Goal: Task Accomplishment & Management: Complete application form

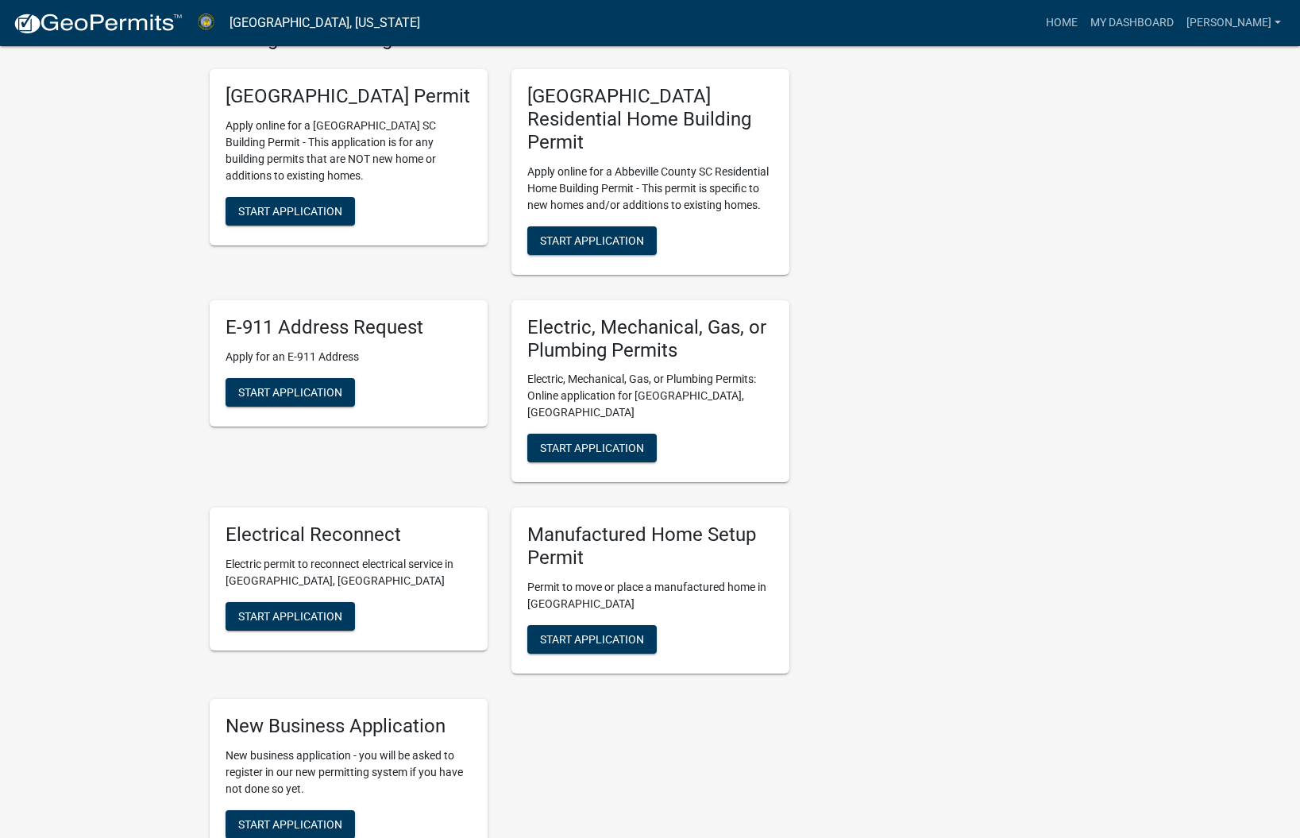
scroll to position [640, 0]
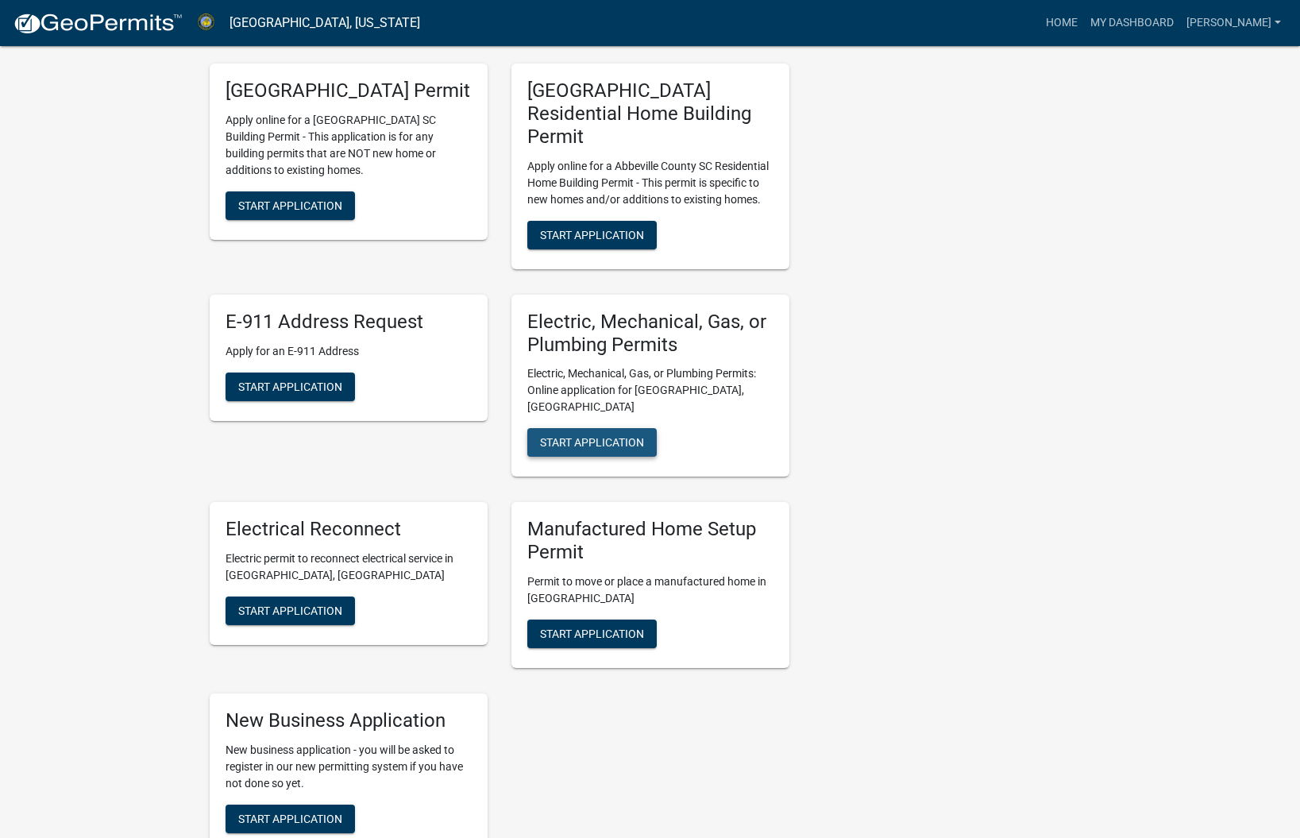
click at [603, 436] on span "Start Application" at bounding box center [592, 442] width 104 height 13
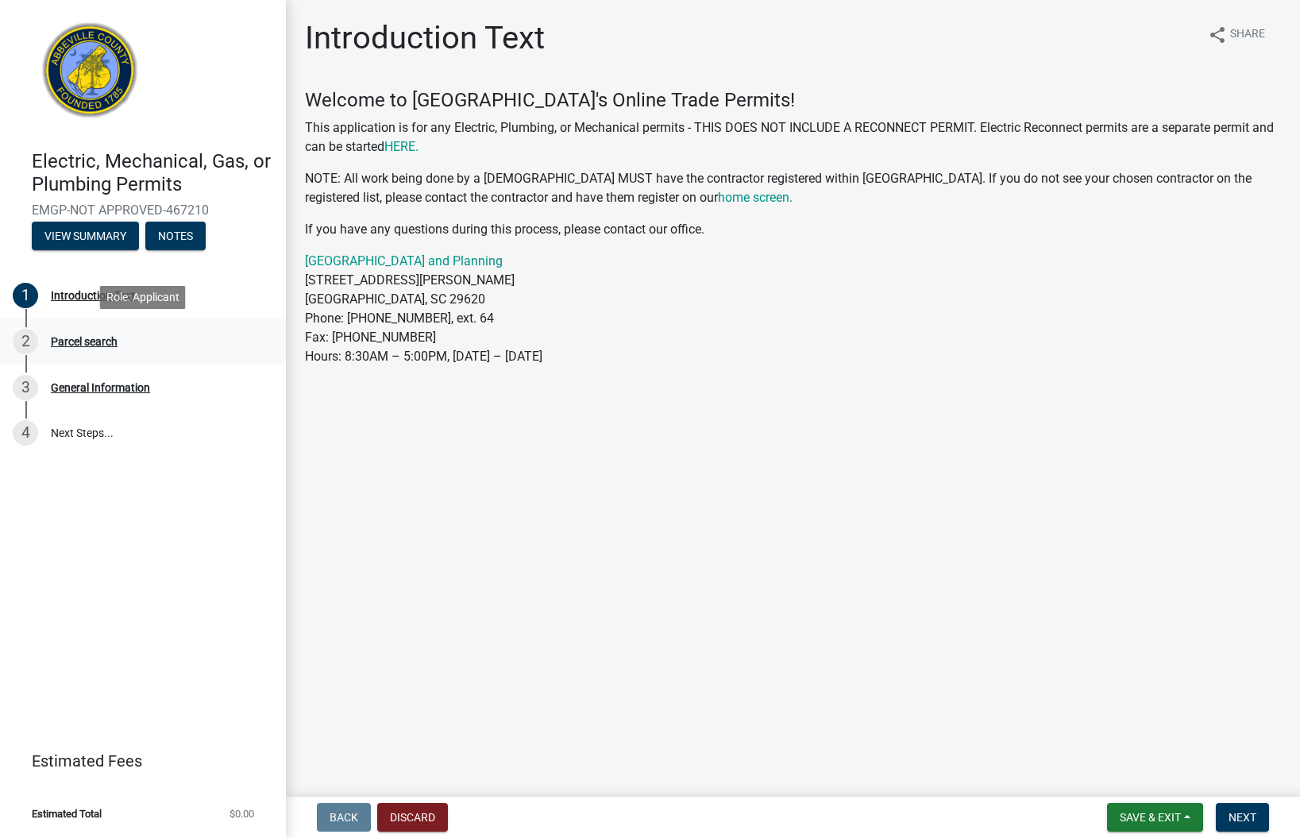
click at [89, 336] on div "Parcel search" at bounding box center [84, 341] width 67 height 11
click at [74, 294] on div "Introduction Text" at bounding box center [93, 295] width 84 height 11
click at [1246, 817] on span "Next" at bounding box center [1242, 817] width 28 height 13
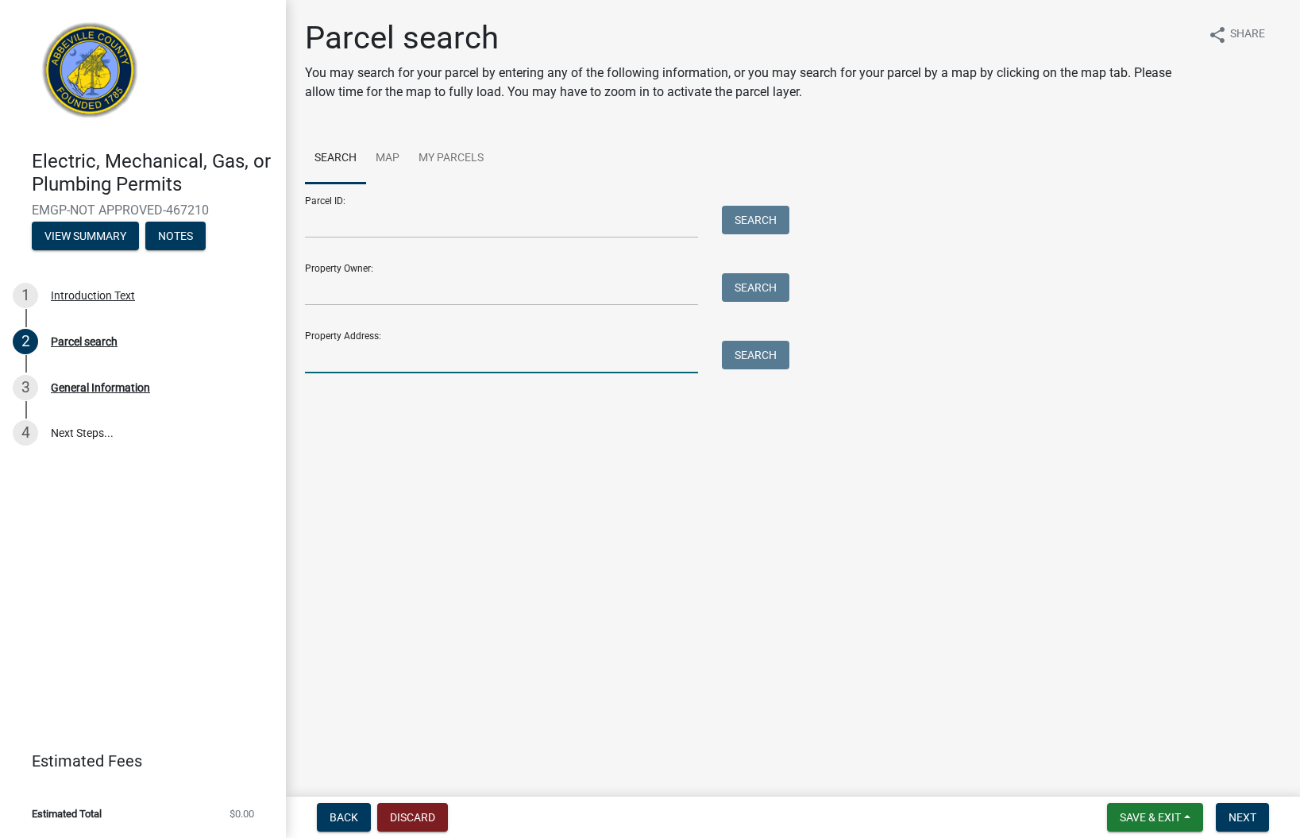
click at [557, 363] on input "Property Address:" at bounding box center [501, 357] width 393 height 33
type input "[STREET_ADDRESS]"
click at [746, 353] on button "Search" at bounding box center [755, 355] width 67 height 29
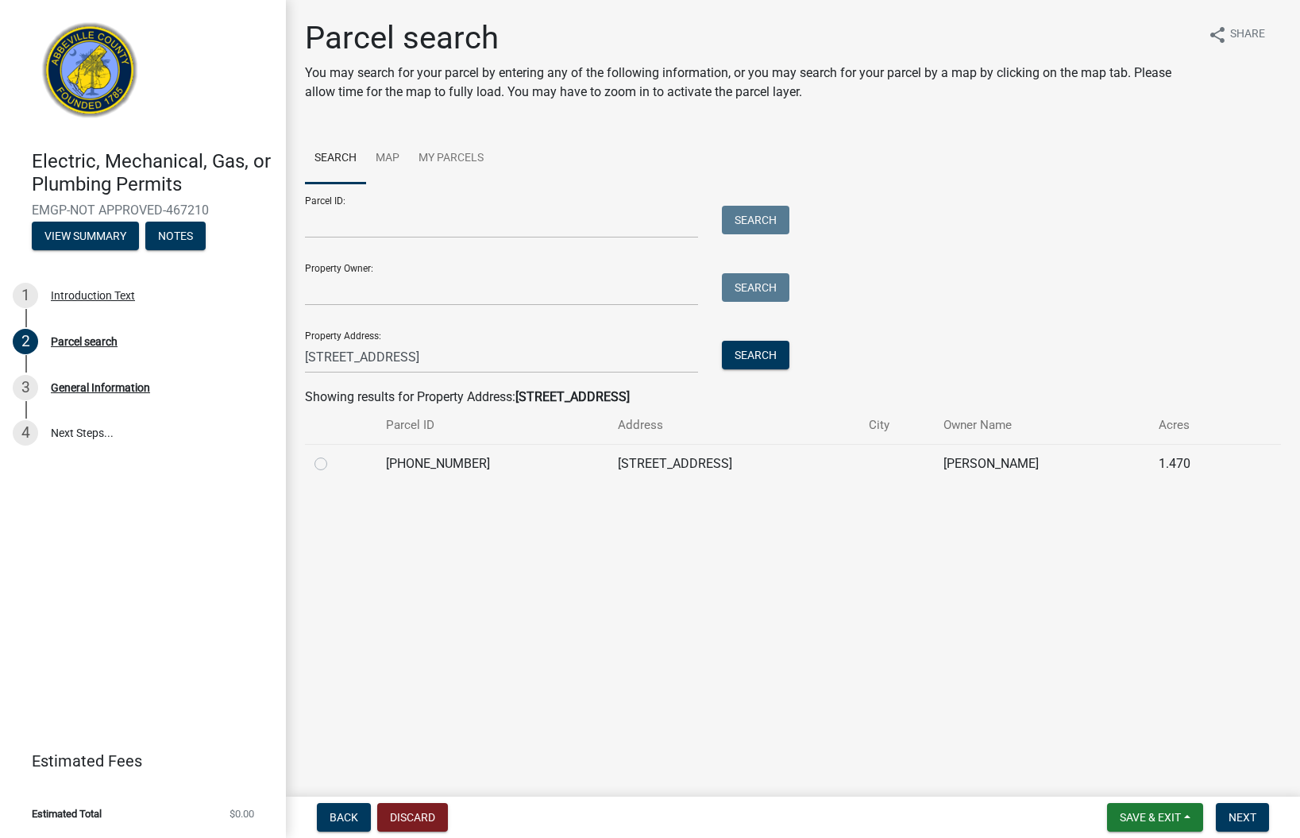
click at [333, 454] on label at bounding box center [333, 454] width 0 height 0
click at [333, 461] on input "radio" at bounding box center [338, 459] width 10 height 10
radio input "true"
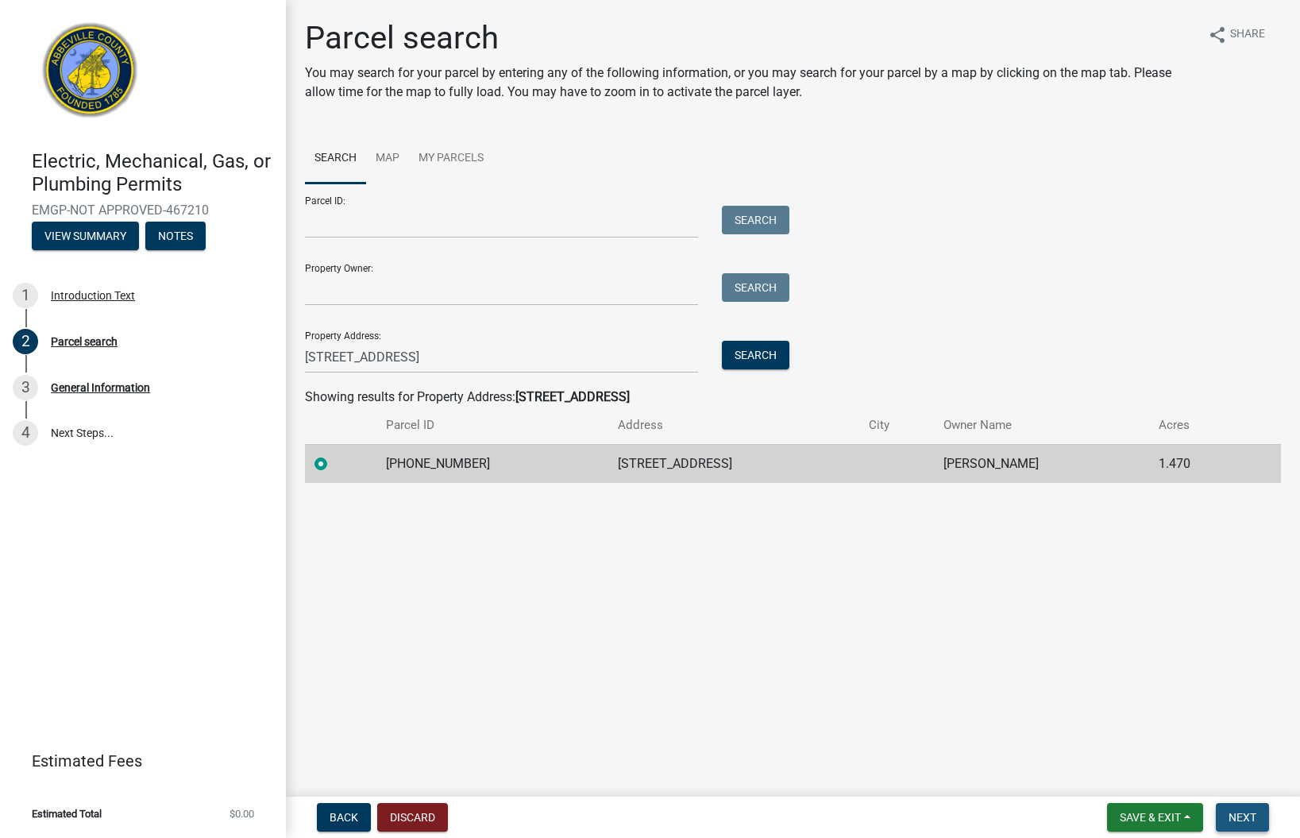
click at [1252, 814] on span "Next" at bounding box center [1242, 817] width 28 height 13
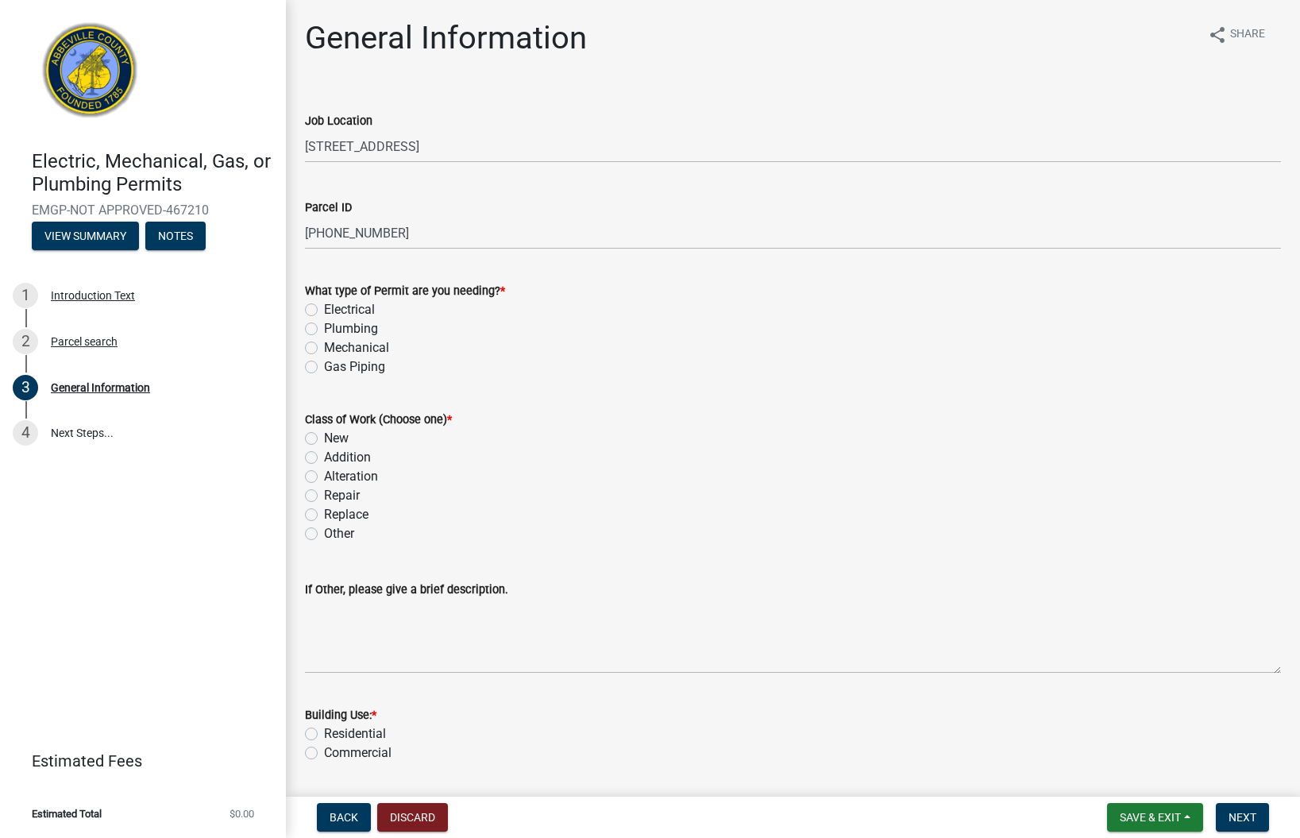
click at [324, 310] on label "Electrical" at bounding box center [349, 309] width 51 height 19
click at [324, 310] on input "Electrical" at bounding box center [329, 305] width 10 height 10
radio input "true"
click at [324, 326] on label "Plumbing" at bounding box center [351, 328] width 54 height 19
click at [324, 326] on input "Plumbing" at bounding box center [329, 324] width 10 height 10
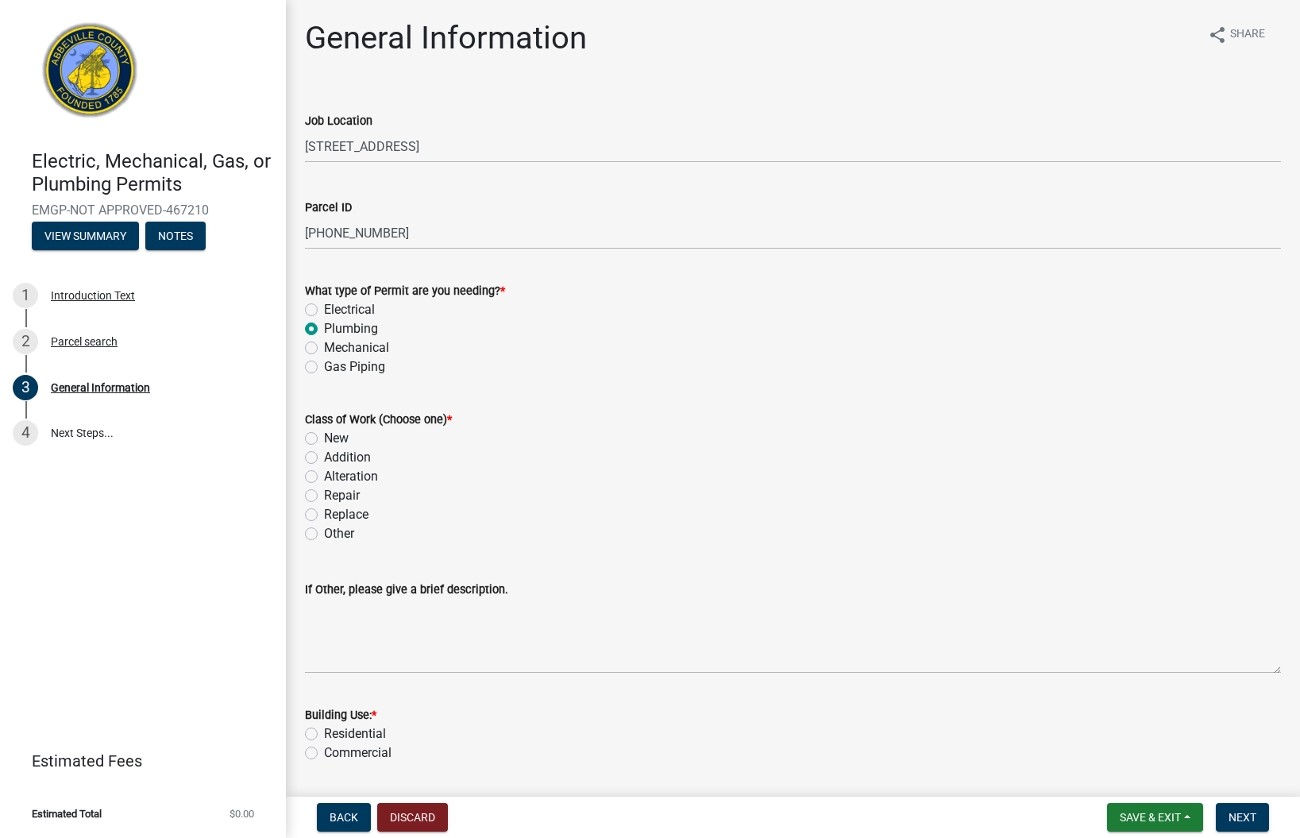
radio input "true"
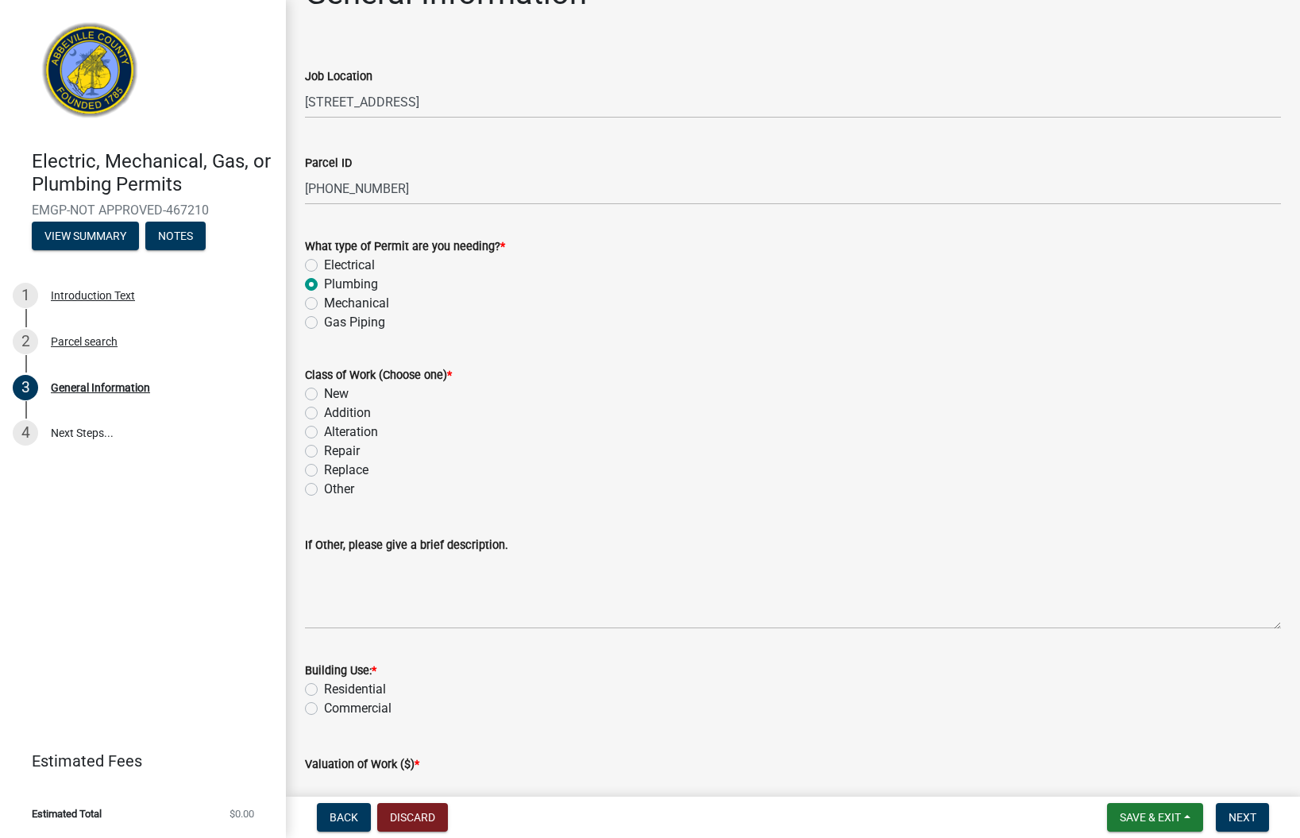
scroll to position [4, 0]
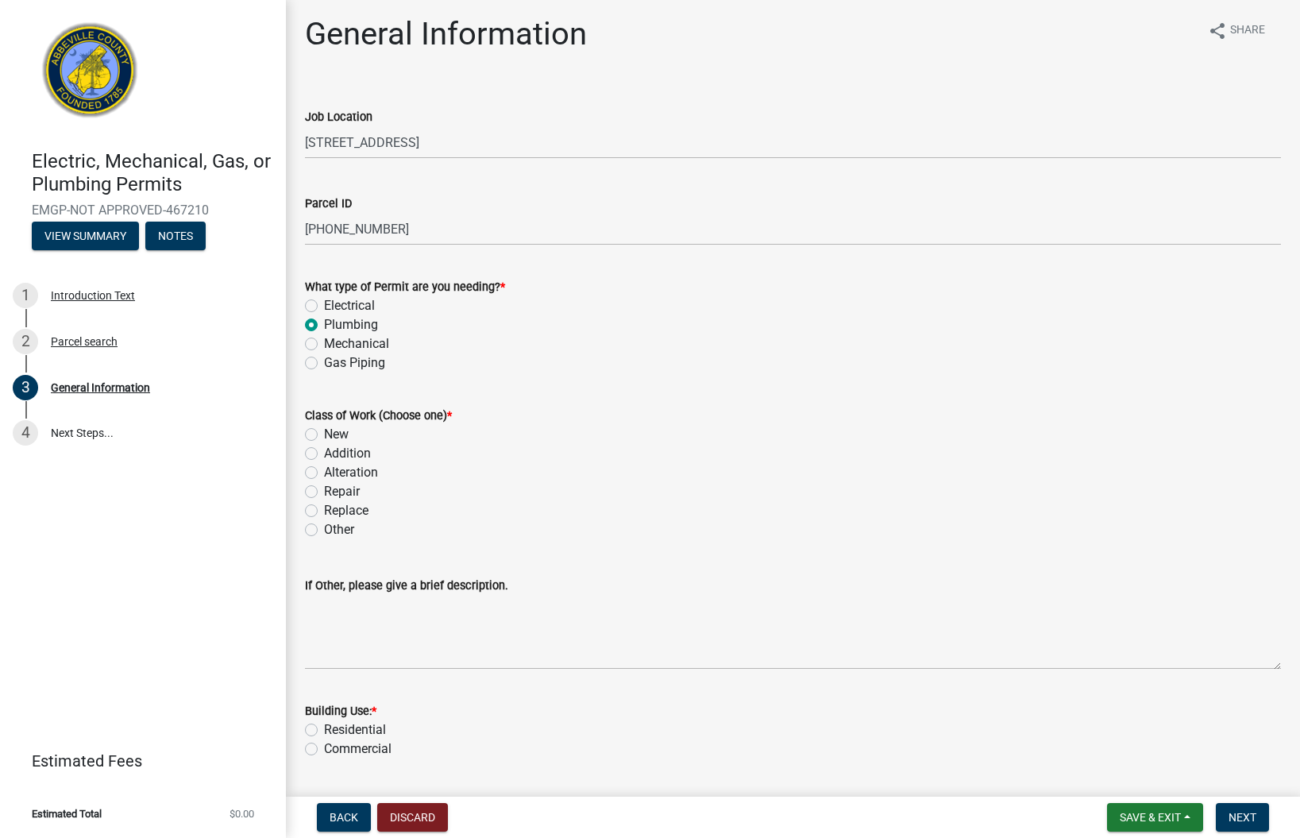
click at [324, 307] on label "Electrical" at bounding box center [349, 305] width 51 height 19
click at [324, 306] on input "Electrical" at bounding box center [329, 301] width 10 height 10
radio input "true"
click at [324, 431] on label "New" at bounding box center [336, 434] width 25 height 19
click at [324, 431] on input "New" at bounding box center [329, 430] width 10 height 10
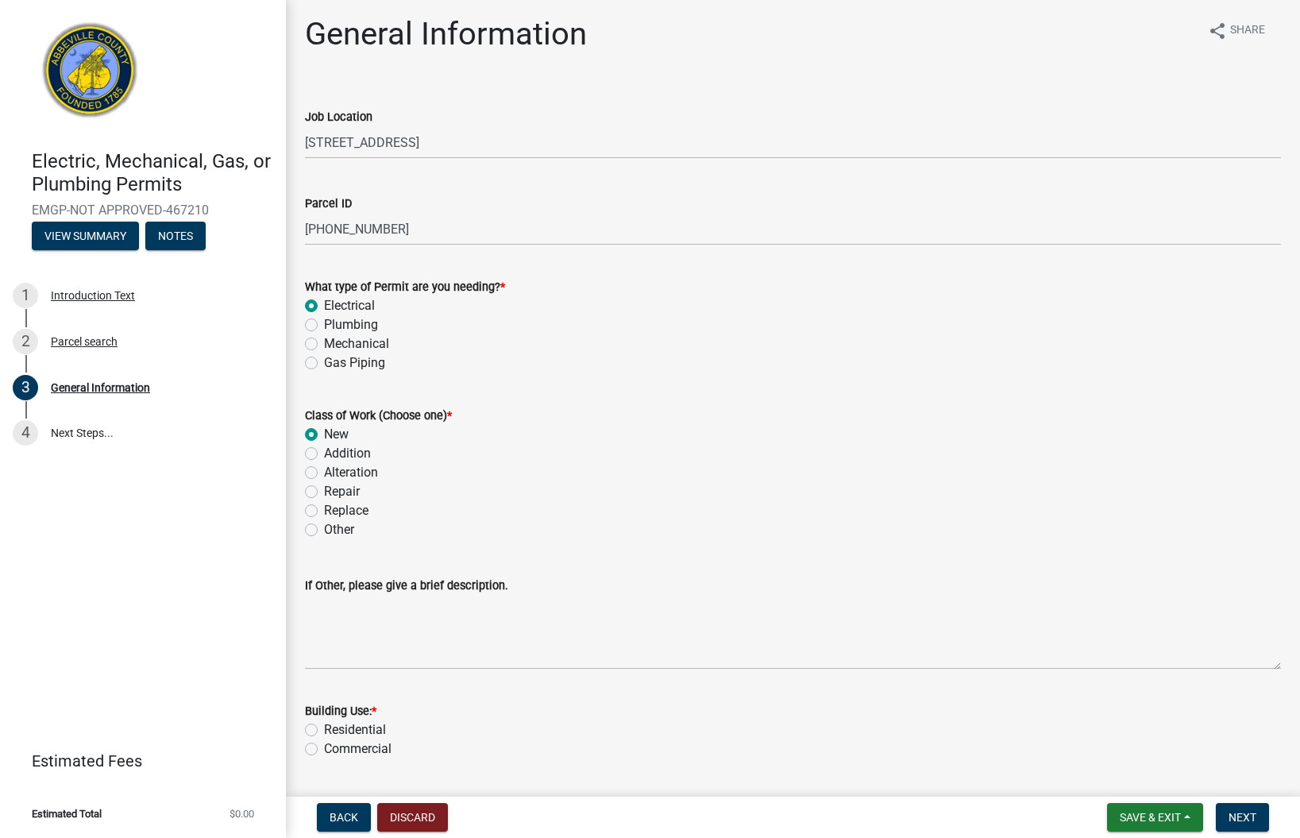
radio input "true"
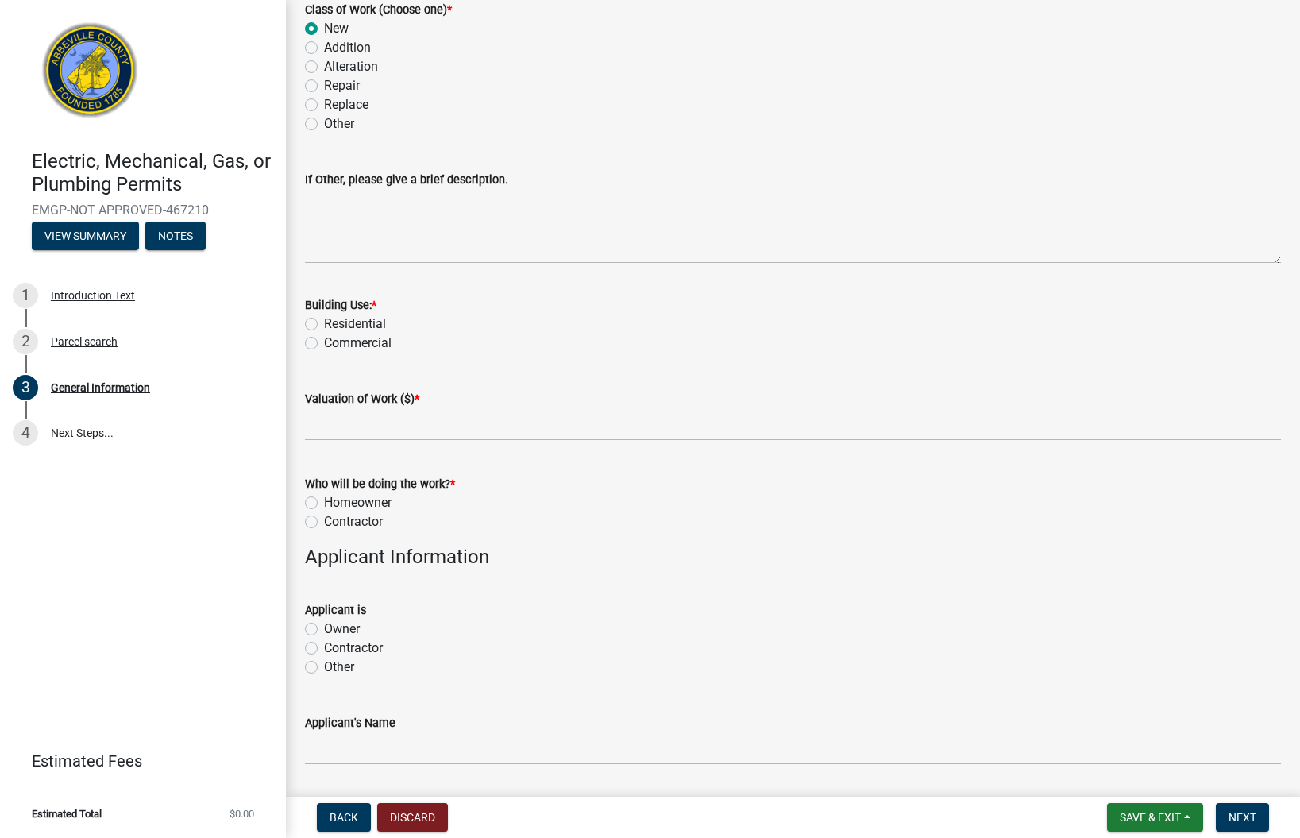
scroll to position [411, 0]
click at [324, 322] on label "Residential" at bounding box center [355, 322] width 62 height 19
click at [324, 322] on input "Residential" at bounding box center [329, 318] width 10 height 10
radio input "true"
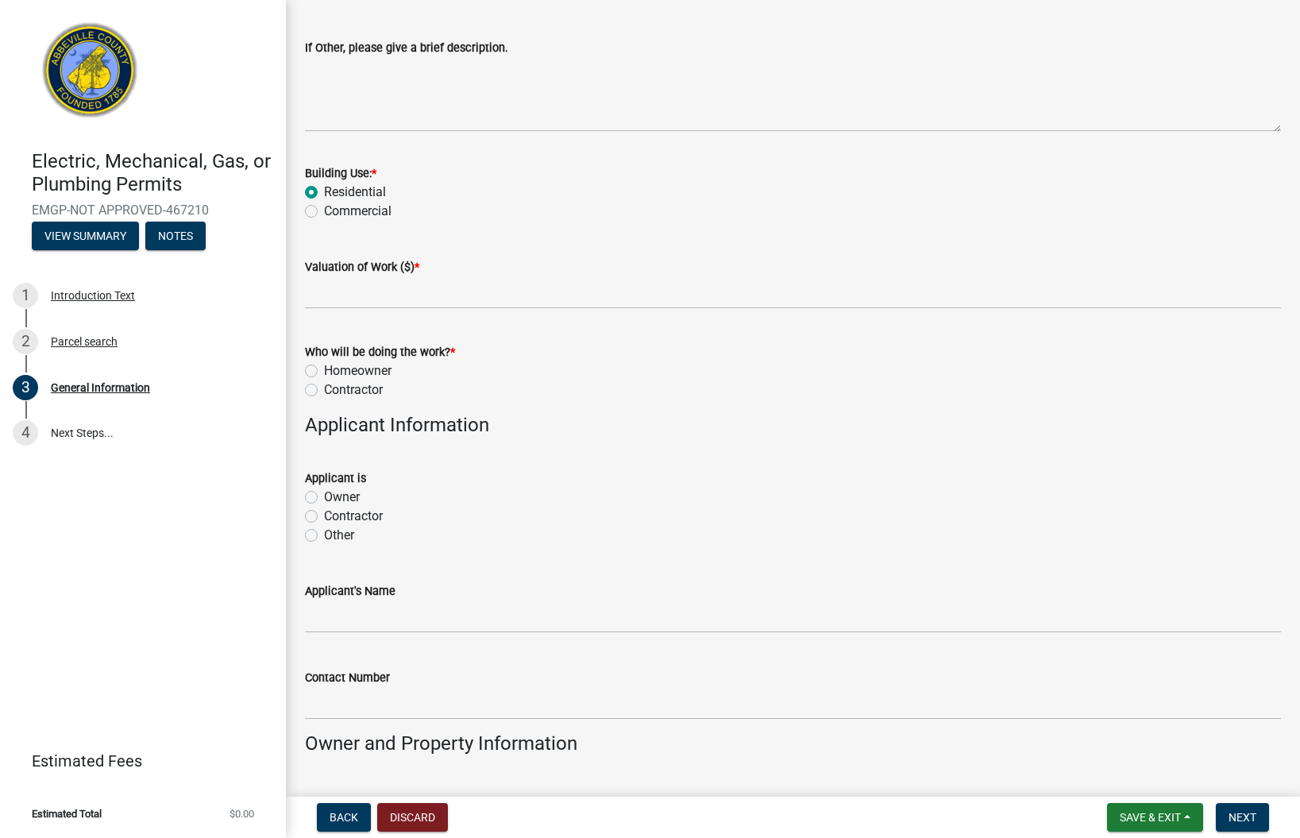
scroll to position [547, 0]
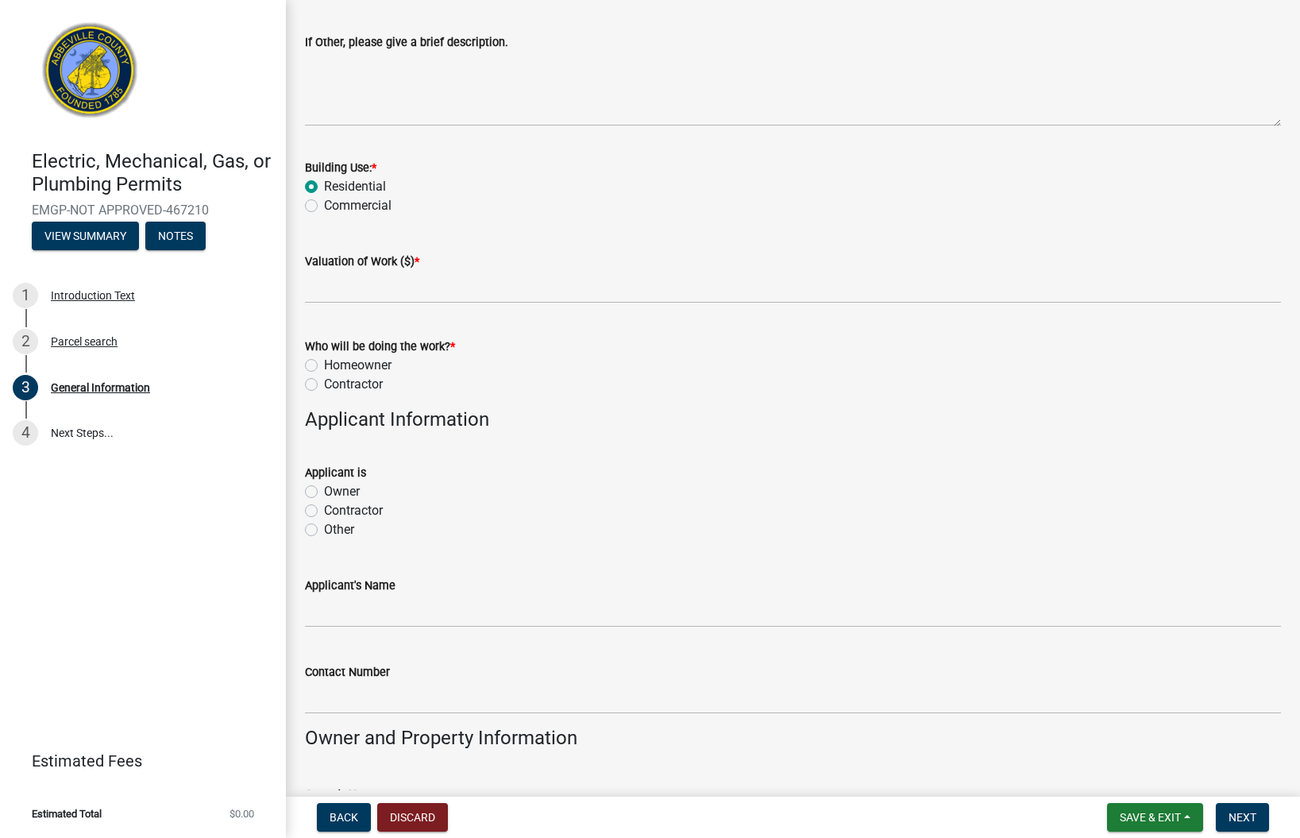
click at [324, 386] on label "Contractor" at bounding box center [353, 384] width 59 height 19
click at [324, 385] on input "Contractor" at bounding box center [329, 380] width 10 height 10
radio input "true"
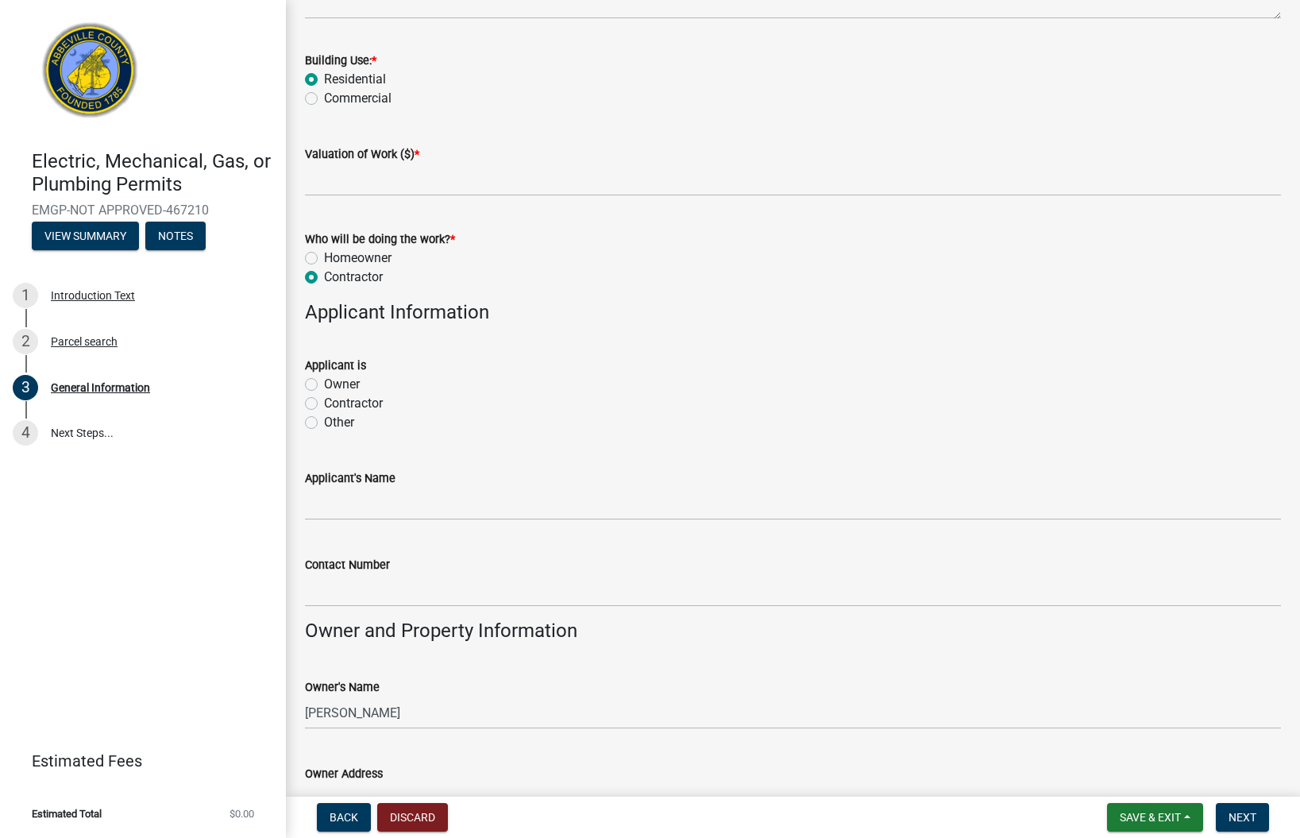
scroll to position [655, 0]
click at [324, 402] on label "Contractor" at bounding box center [353, 402] width 59 height 19
click at [324, 402] on input "Contractor" at bounding box center [329, 398] width 10 height 10
radio input "true"
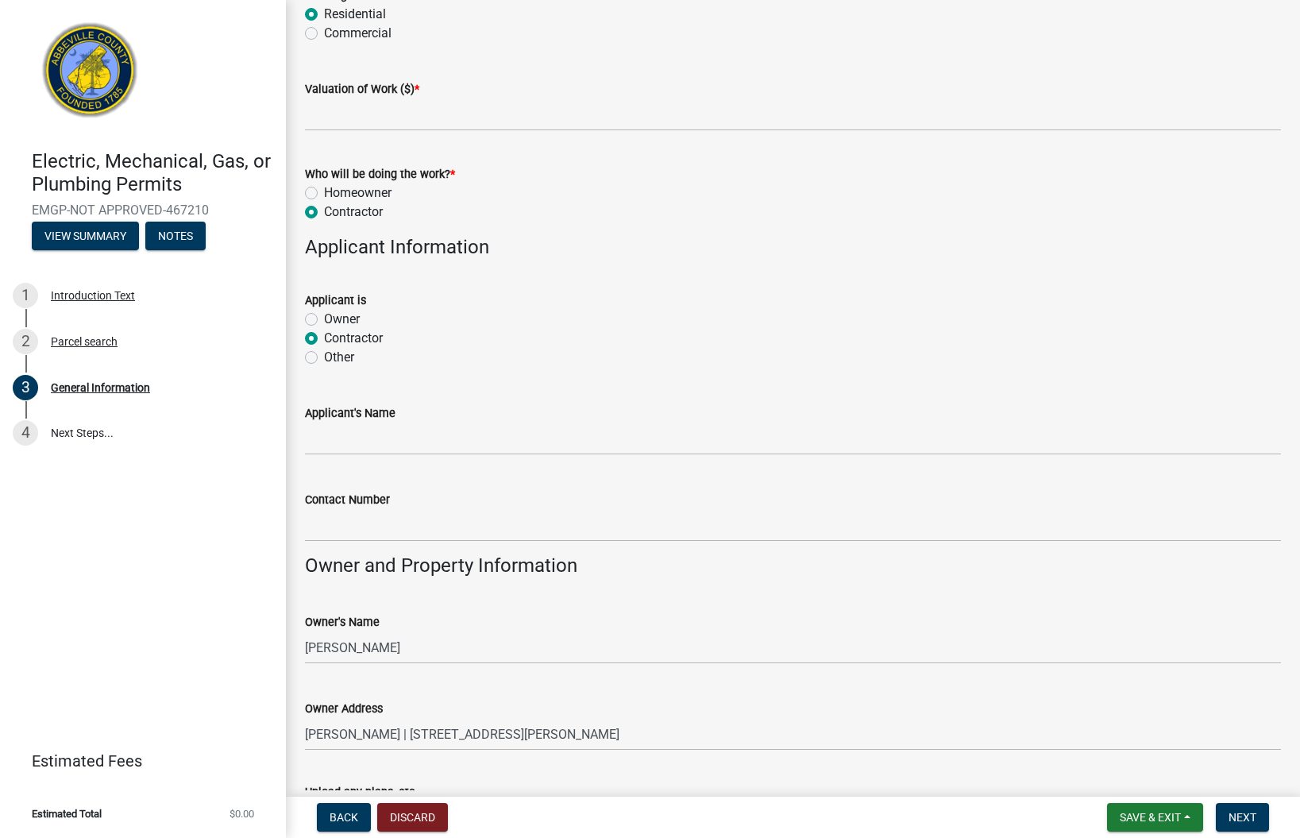
scroll to position [718, 0]
click at [324, 321] on label "Owner" at bounding box center [342, 320] width 36 height 19
click at [324, 321] on input "Owner" at bounding box center [329, 316] width 10 height 10
radio input "true"
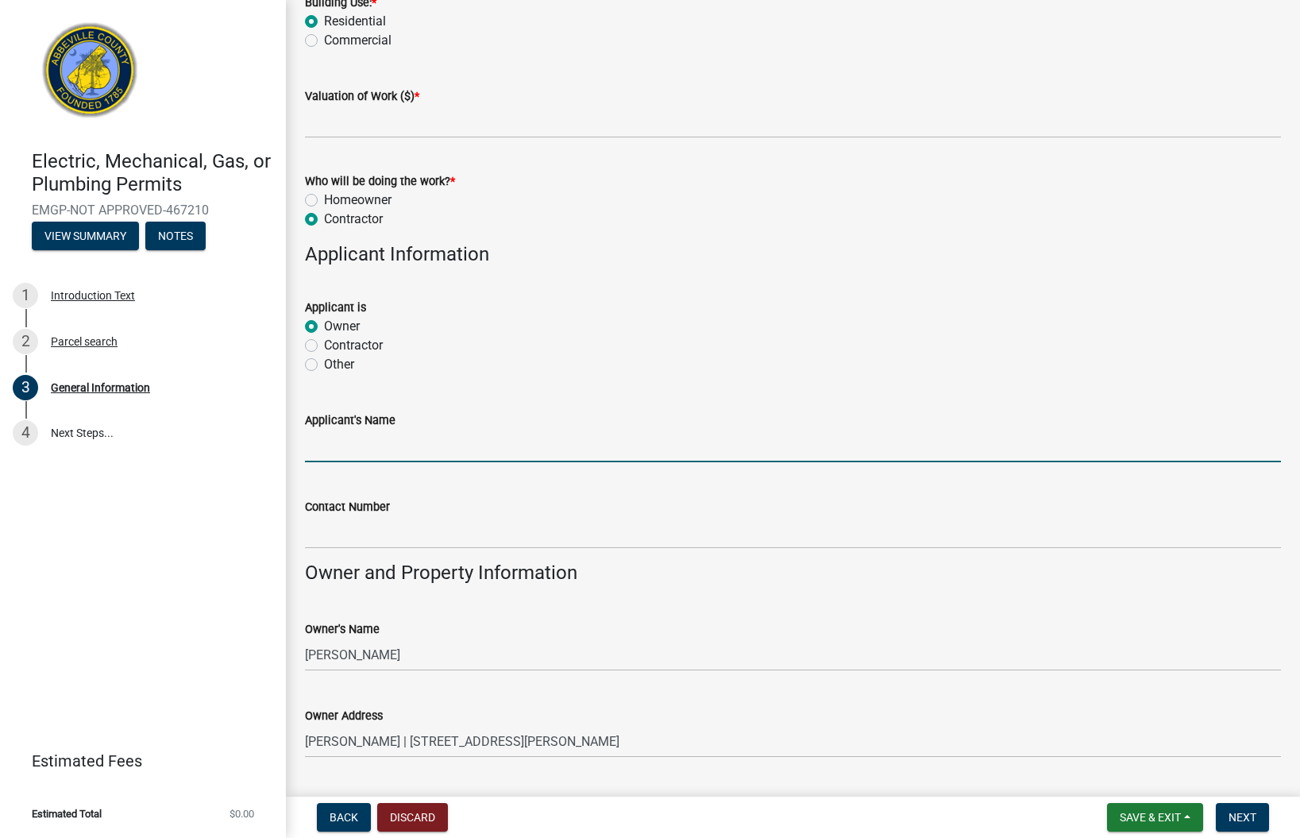
scroll to position [714, 0]
click at [356, 445] on input "Applicant's Name" at bounding box center [793, 444] width 976 height 33
type input "[PERSON_NAME]"
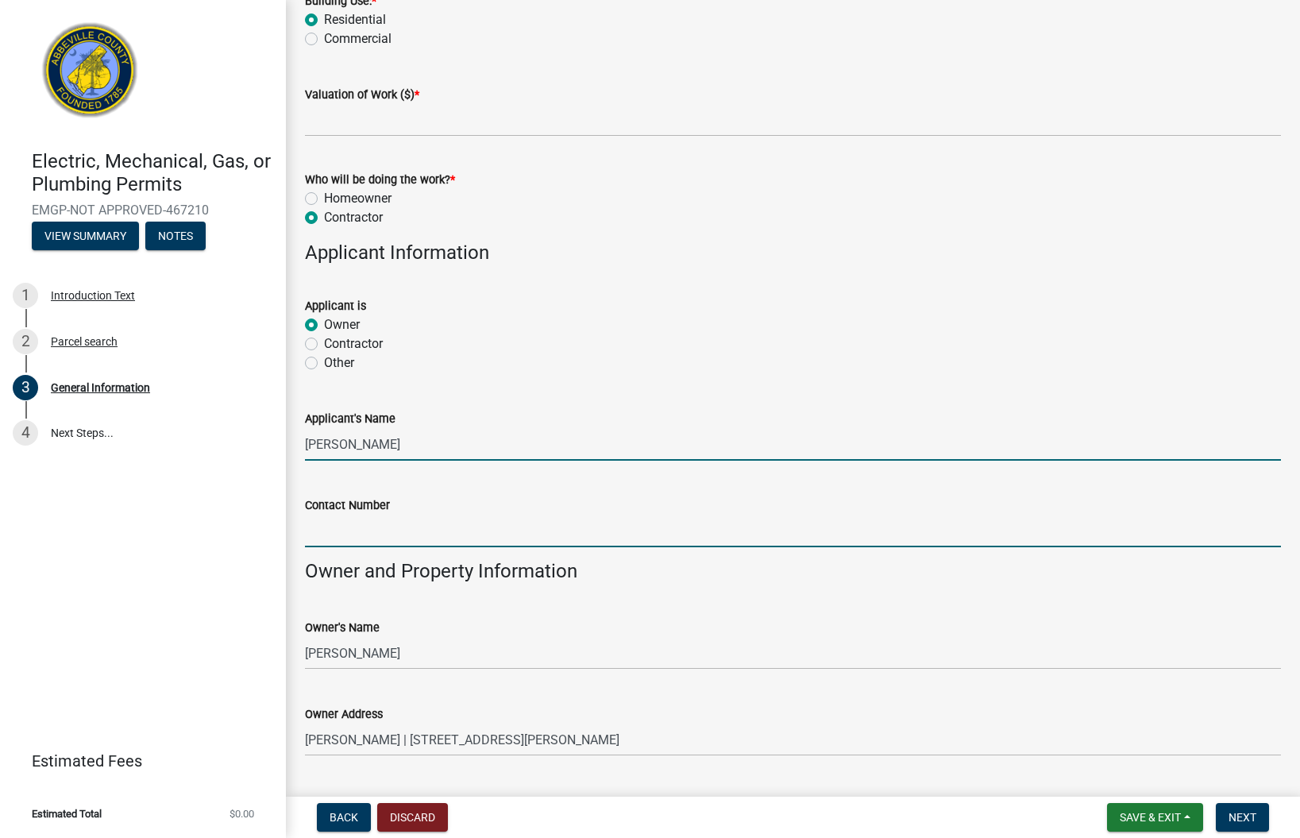
type input "8648848044"
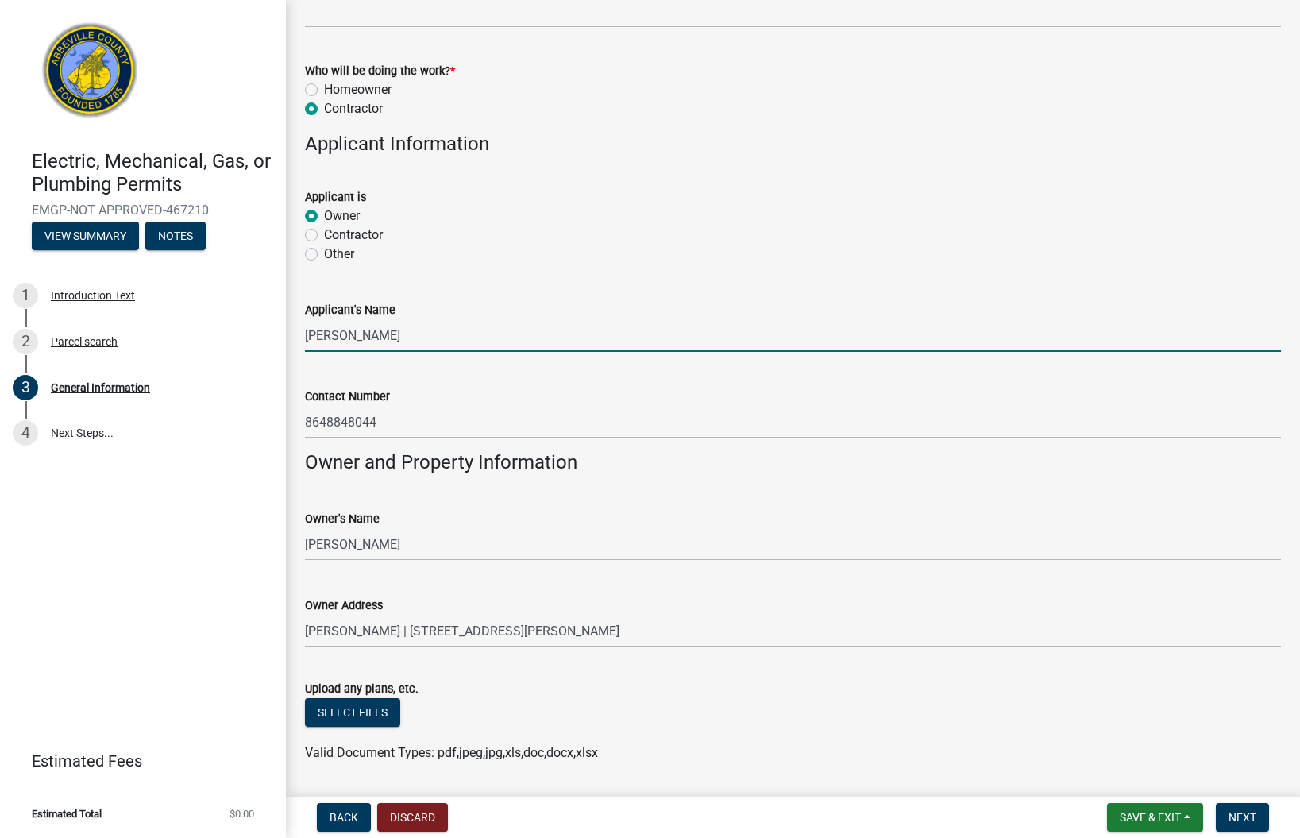
scroll to position [870, 0]
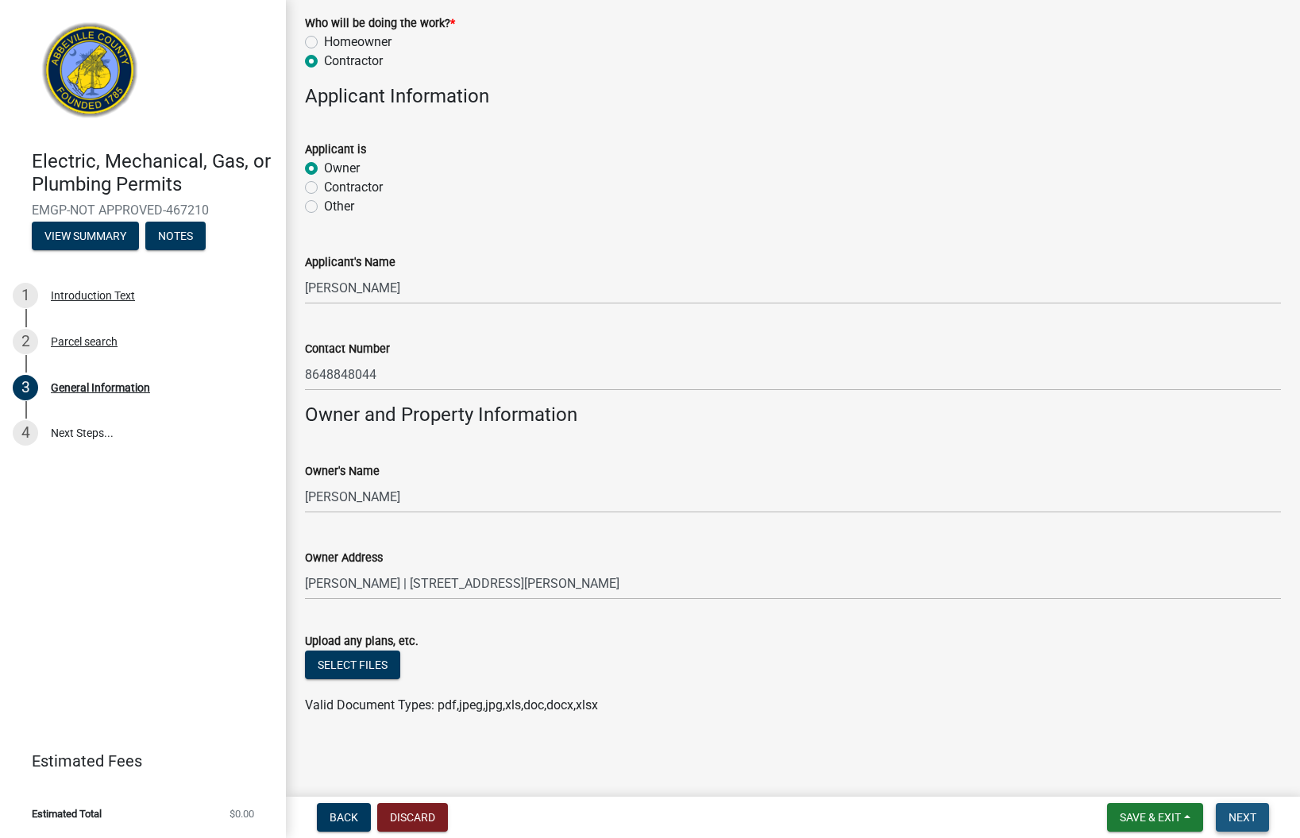
click at [1246, 816] on span "Next" at bounding box center [1242, 817] width 28 height 13
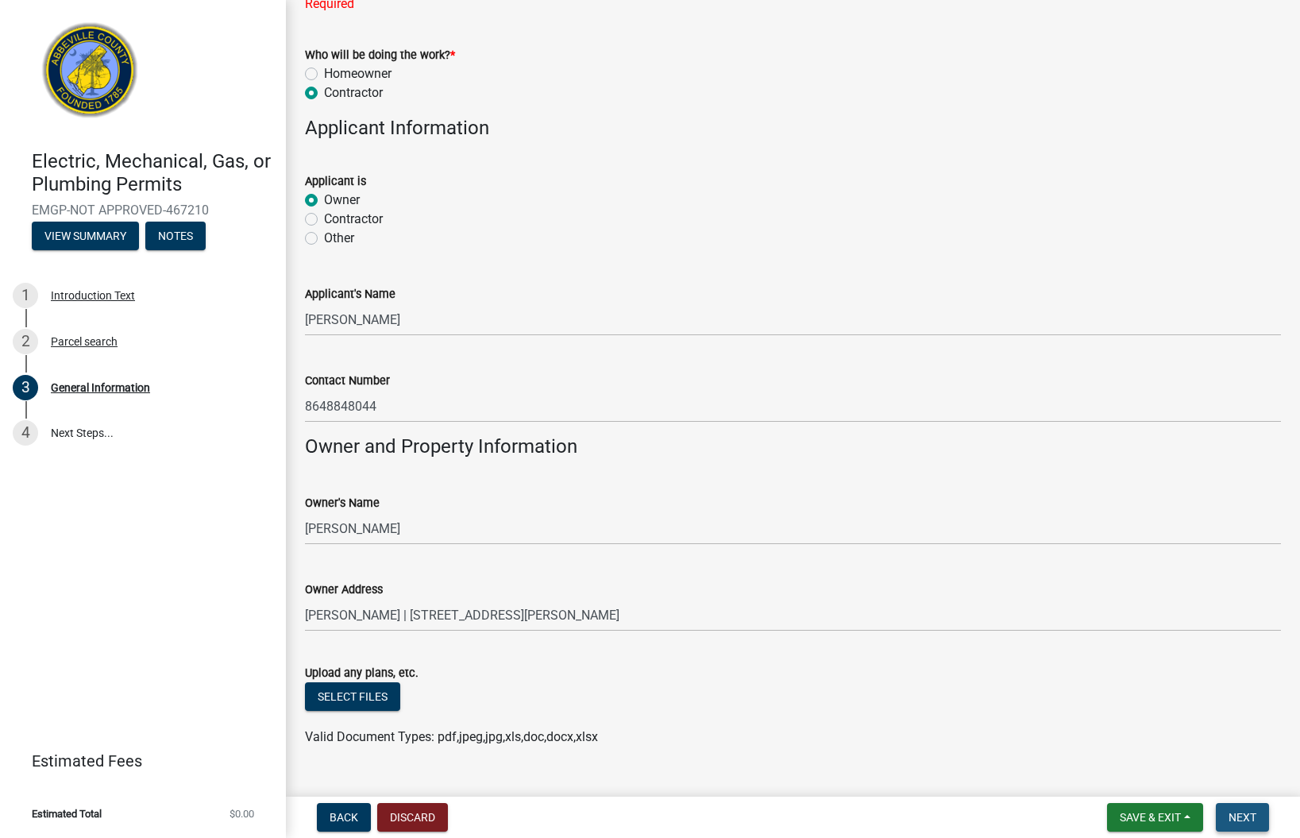
scroll to position [902, 0]
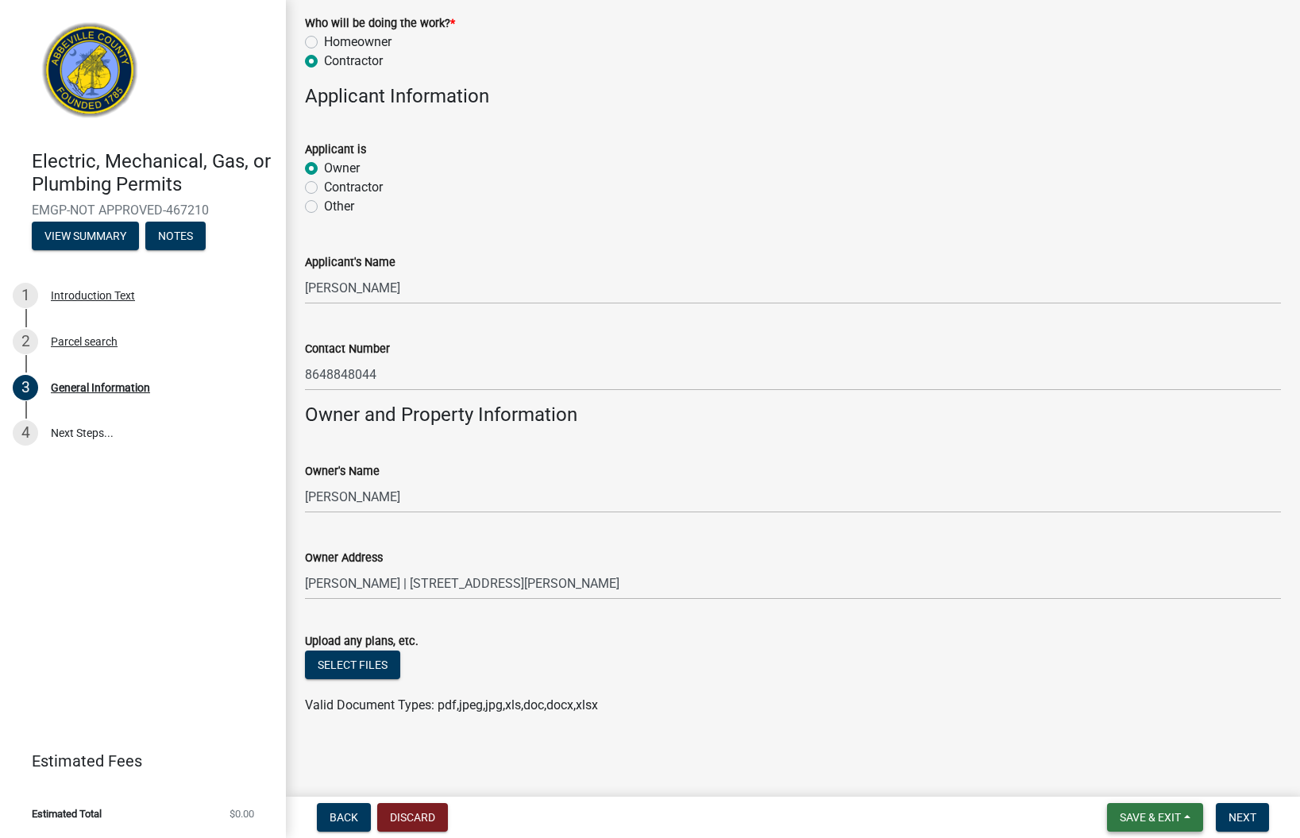
click at [1137, 814] on span "Save & Exit" at bounding box center [1149, 817] width 61 height 13
click at [1111, 737] on button "Save" at bounding box center [1139, 737] width 127 height 38
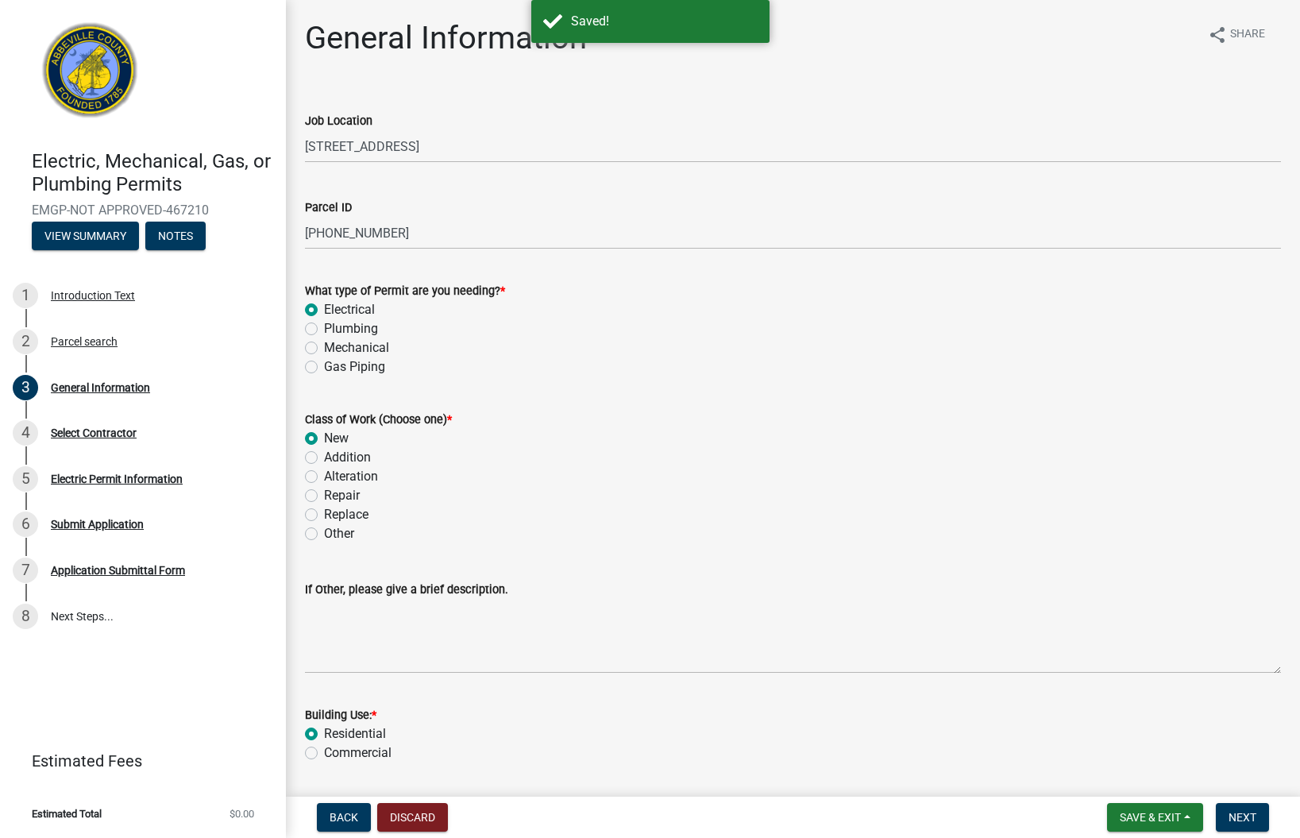
click at [324, 327] on label "Plumbing" at bounding box center [351, 328] width 54 height 19
click at [324, 327] on input "Plumbing" at bounding box center [329, 324] width 10 height 10
radio input "true"
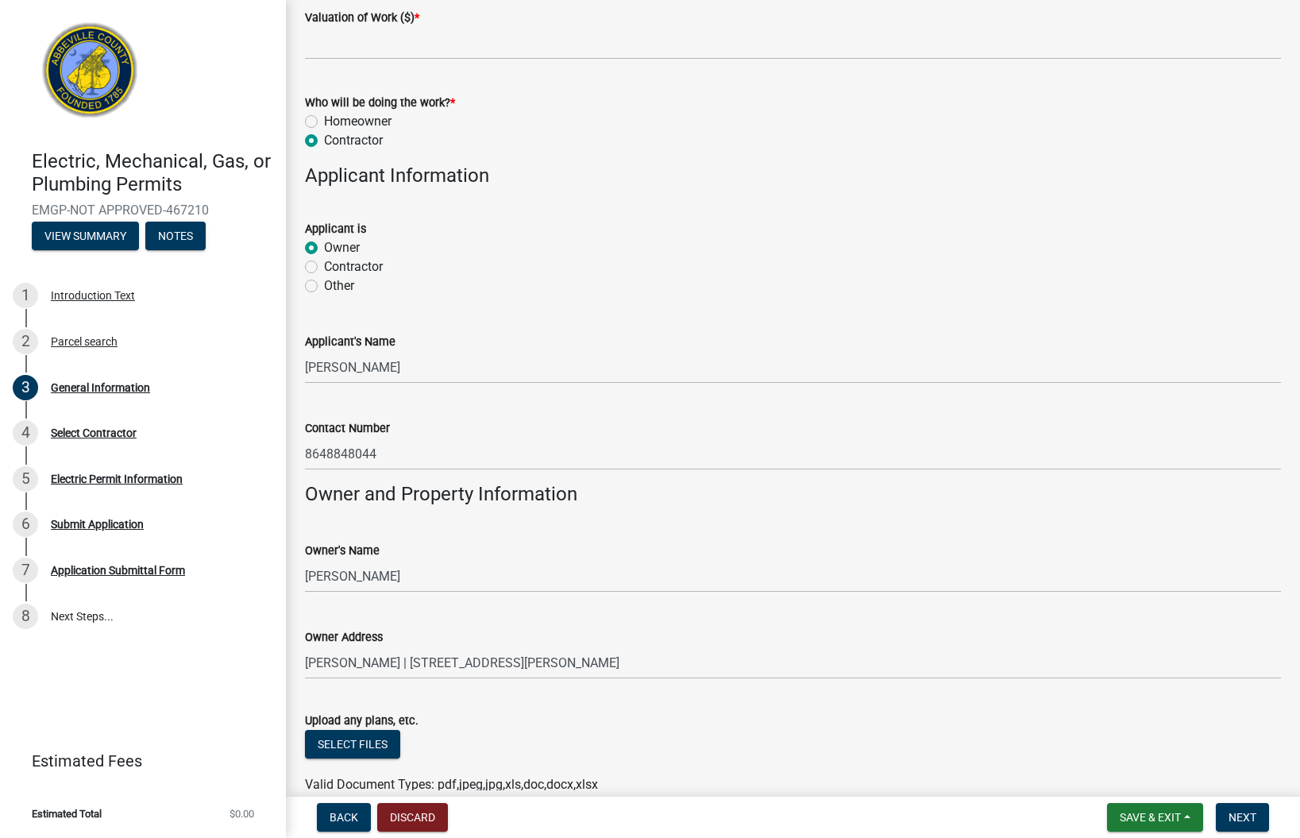
scroll to position [870, 0]
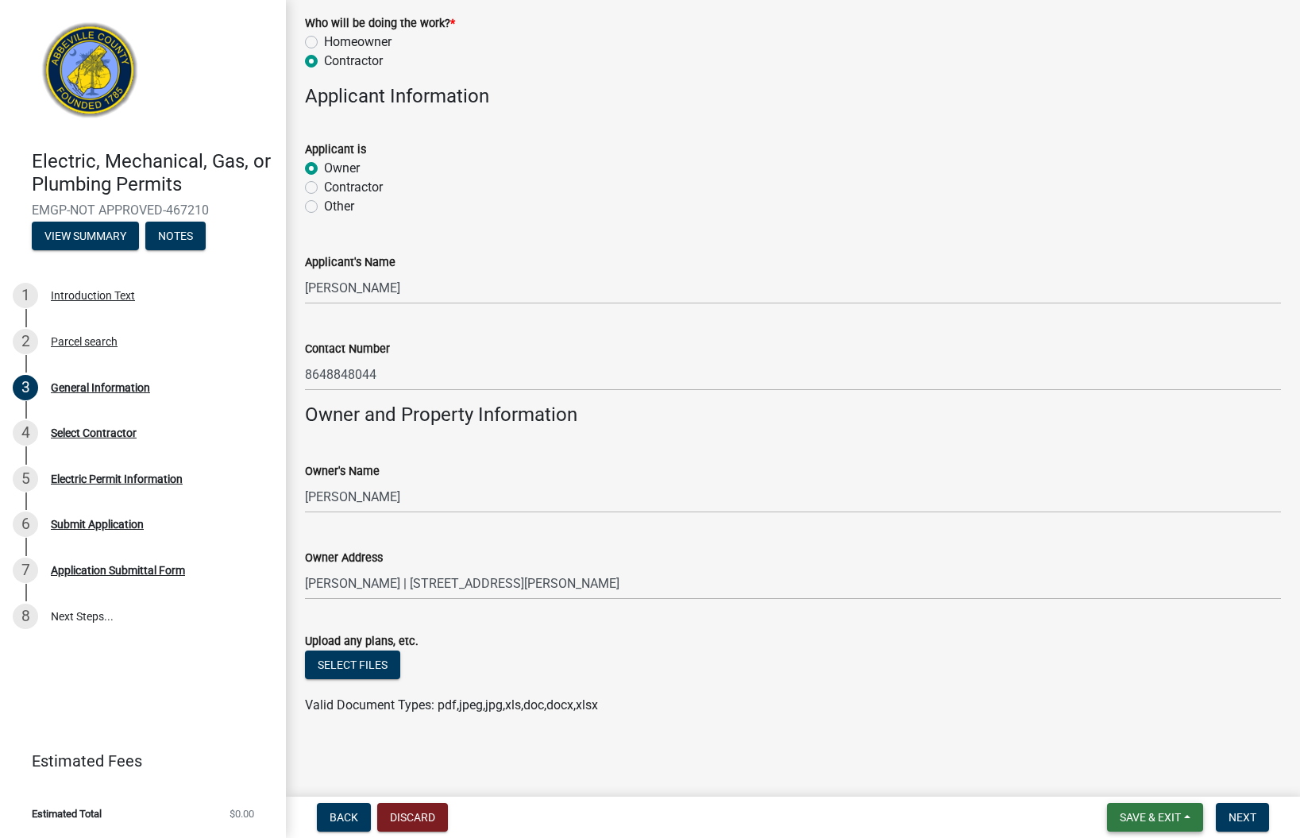
click at [1174, 814] on span "Save & Exit" at bounding box center [1149, 817] width 61 height 13
click at [1125, 739] on button "Save" at bounding box center [1139, 737] width 127 height 38
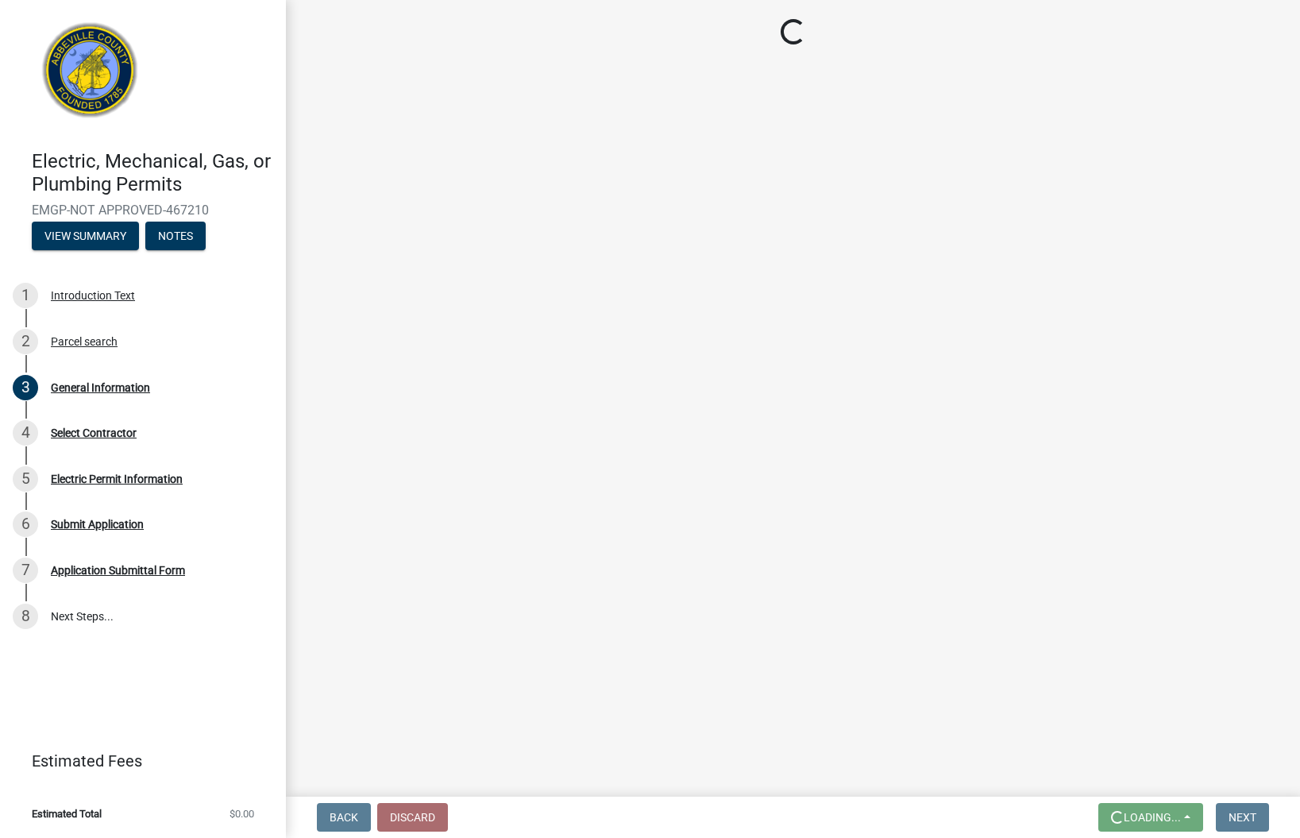
scroll to position [0, 0]
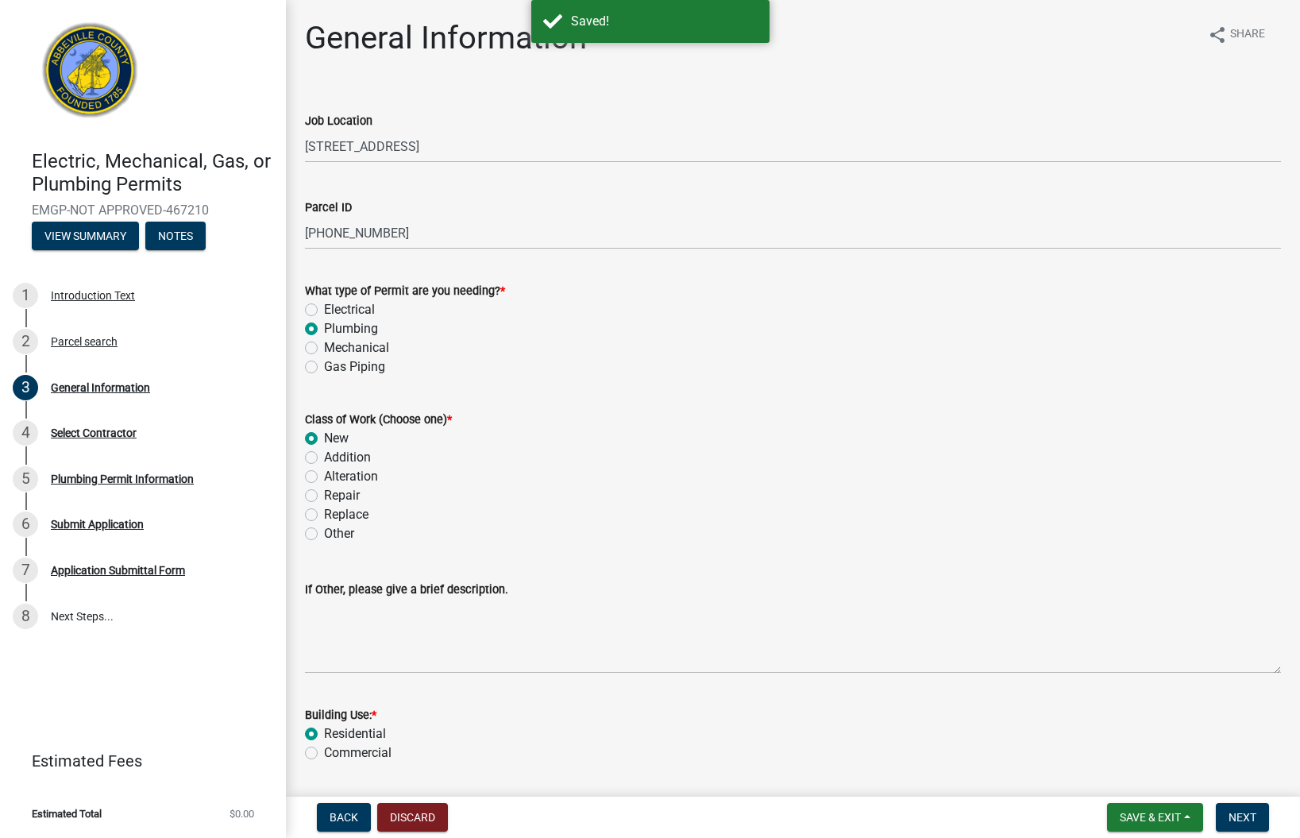
click at [324, 348] on label "Mechanical" at bounding box center [356, 347] width 65 height 19
click at [324, 348] on input "Mechanical" at bounding box center [329, 343] width 10 height 10
radio input "true"
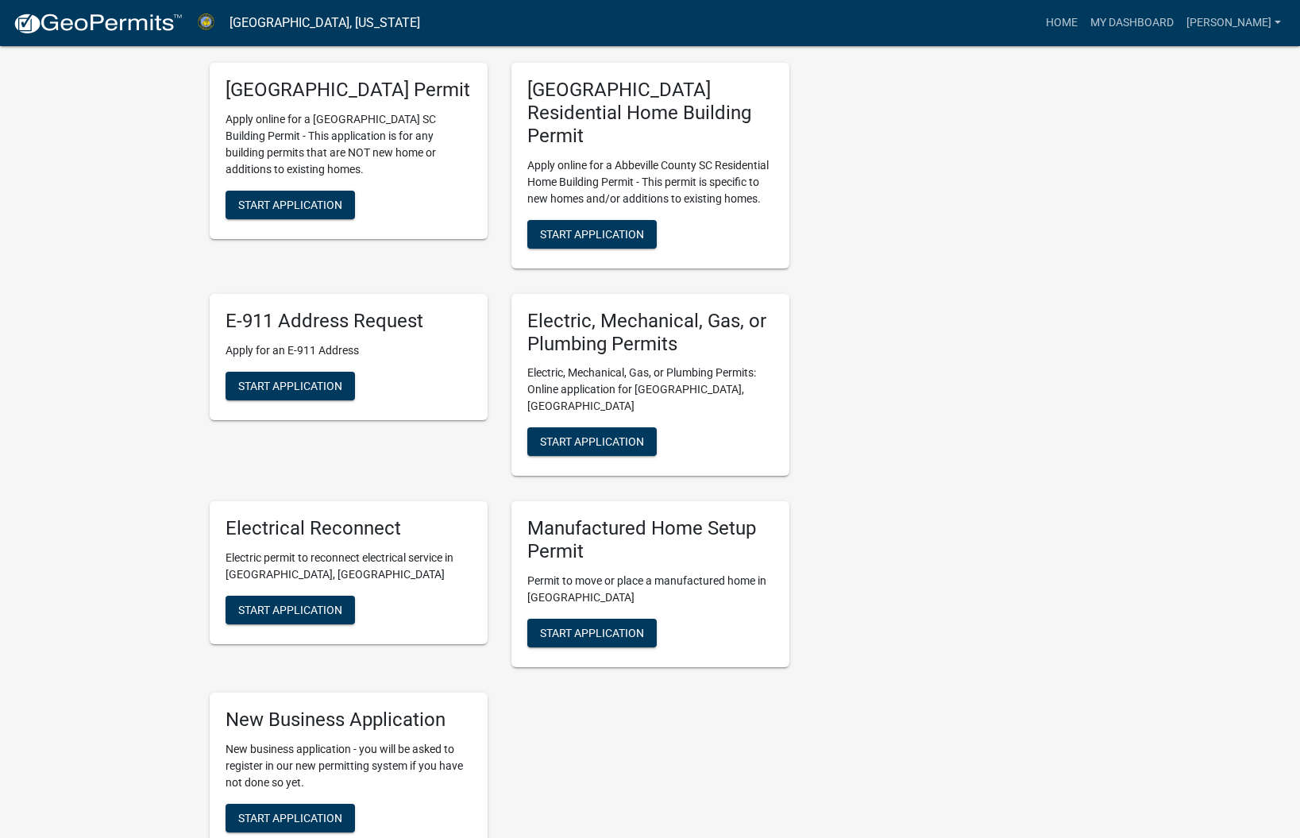
scroll to position [636, 0]
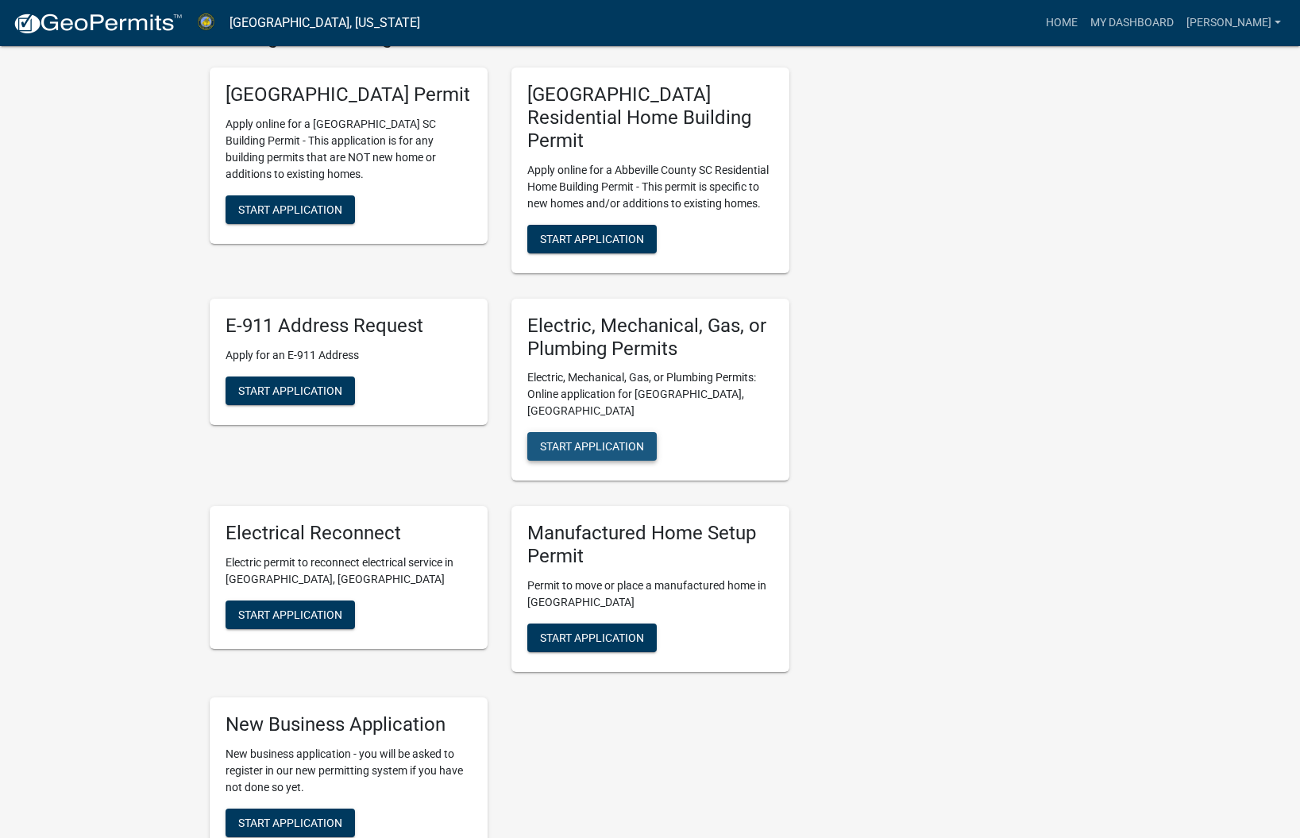
click at [588, 440] on span "Start Application" at bounding box center [592, 446] width 104 height 13
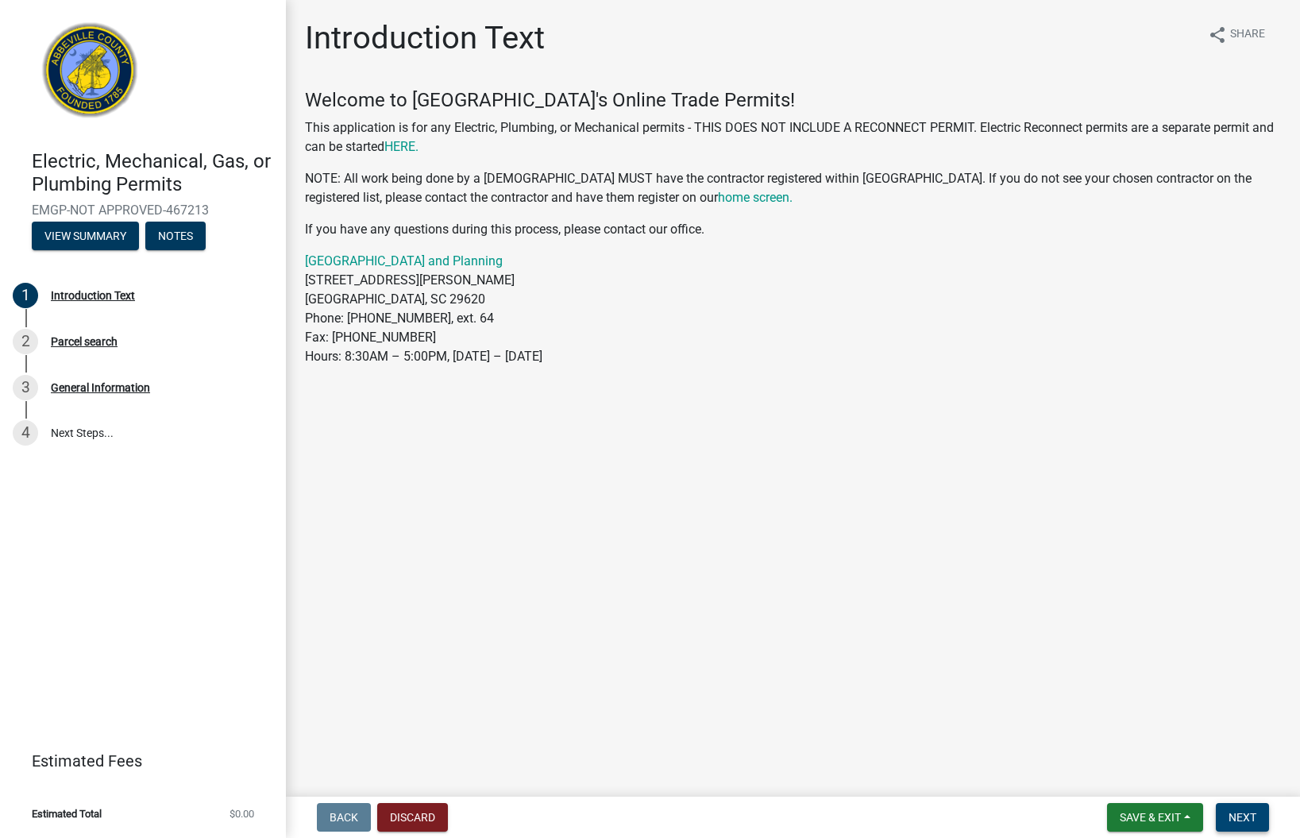
click at [1236, 819] on span "Next" at bounding box center [1242, 817] width 28 height 13
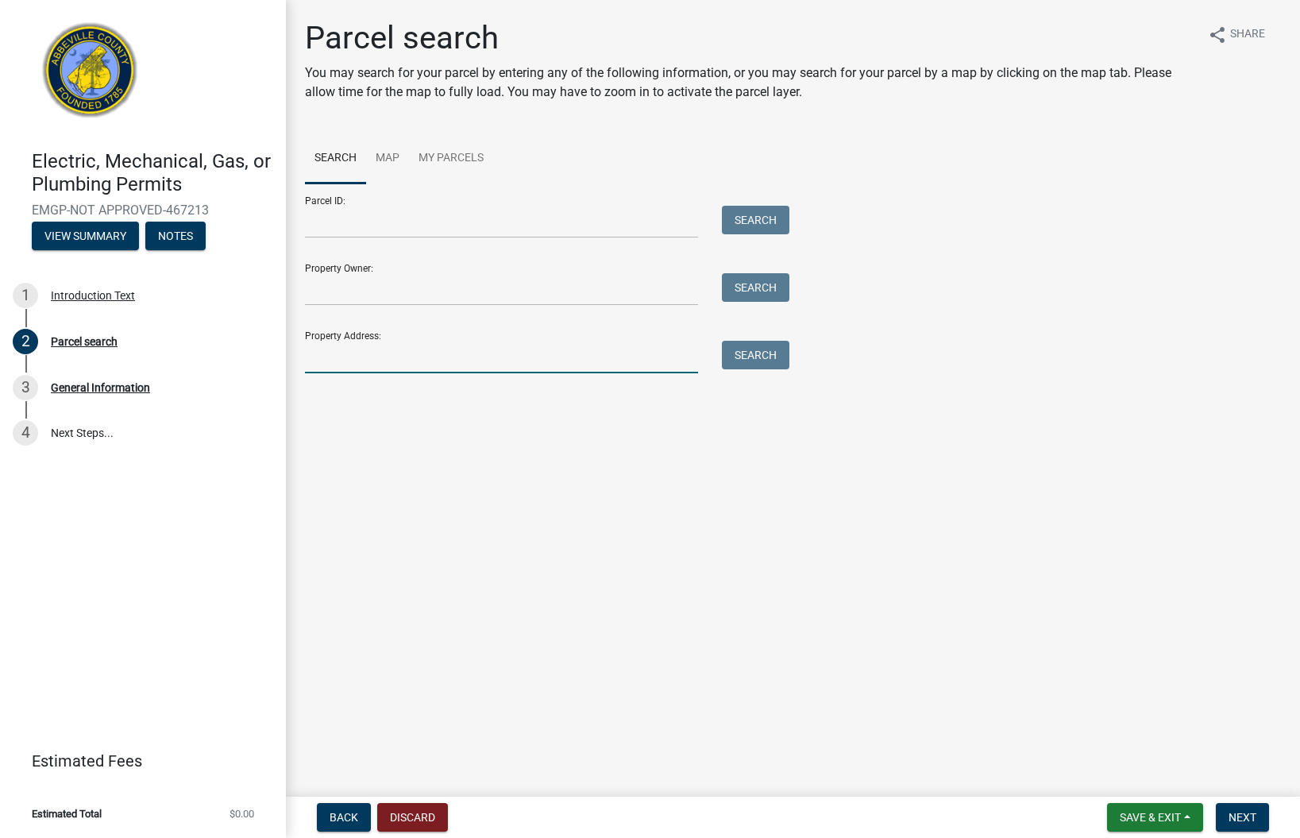
click at [441, 362] on input "Property Address:" at bounding box center [501, 357] width 393 height 33
type input "[STREET_ADDRESS]"
click at [758, 359] on button "Search" at bounding box center [755, 355] width 67 height 29
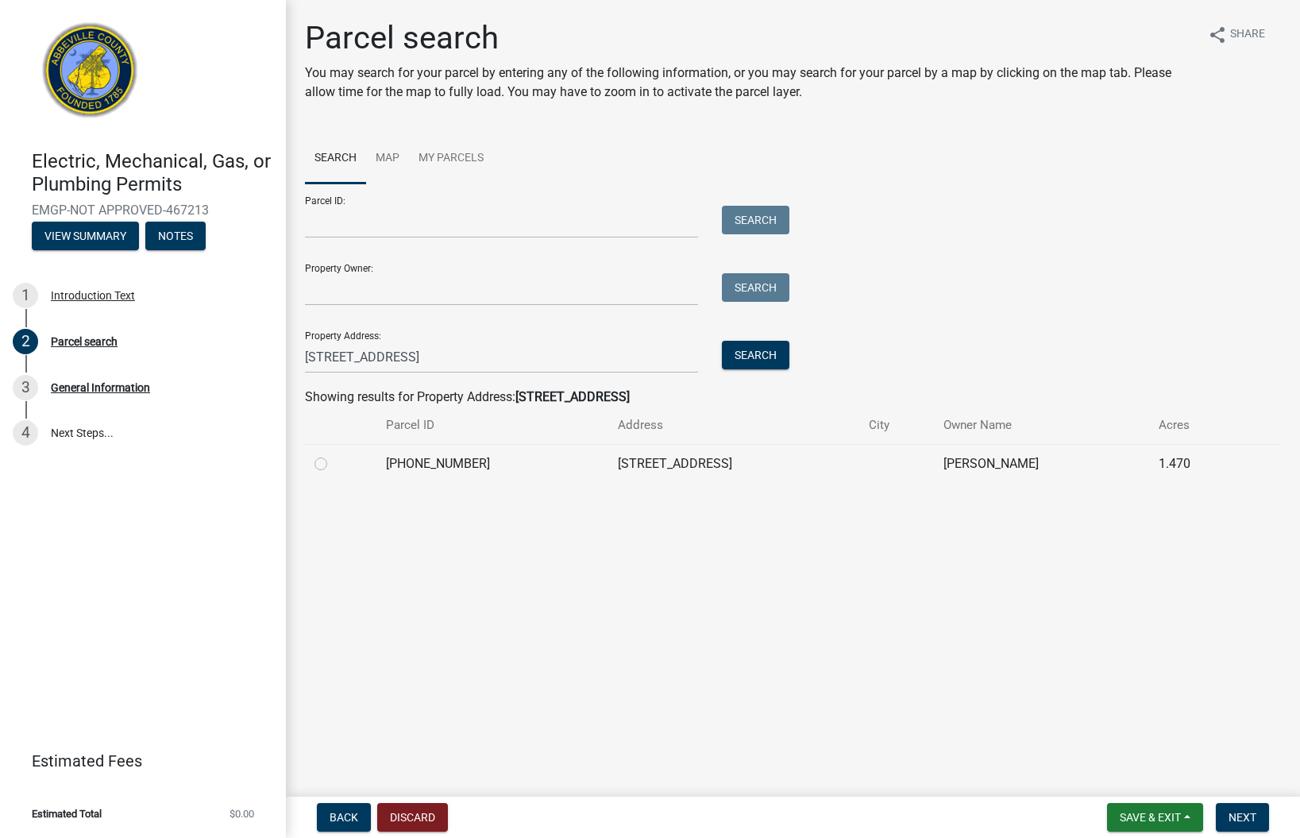
click at [333, 454] on label at bounding box center [333, 454] width 0 height 0
click at [333, 464] on input "radio" at bounding box center [338, 459] width 10 height 10
radio input "true"
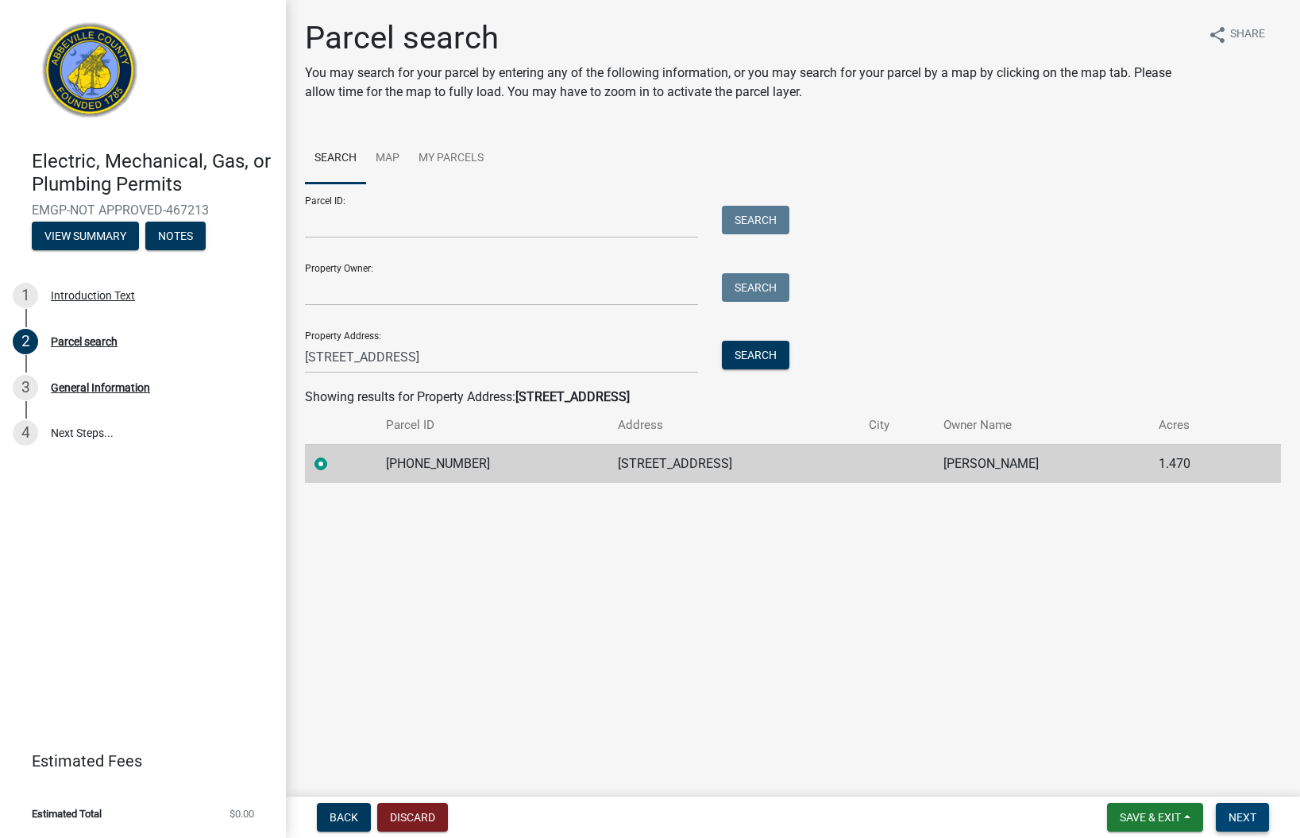
click at [1250, 812] on span "Next" at bounding box center [1242, 817] width 28 height 13
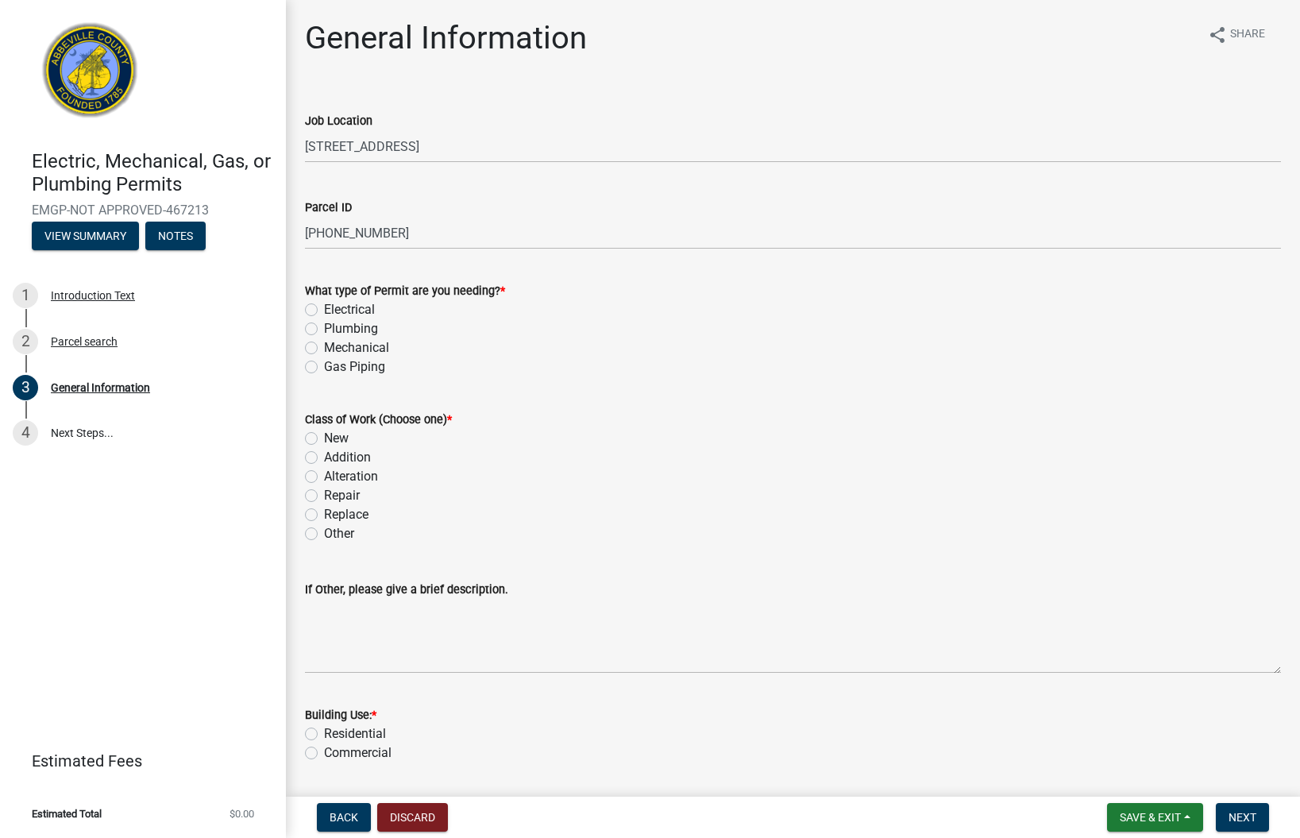
click at [324, 347] on label "Mechanical" at bounding box center [356, 347] width 65 height 19
click at [324, 347] on input "Mechanical" at bounding box center [329, 343] width 10 height 10
radio input "true"
click at [324, 437] on label "New" at bounding box center [336, 438] width 25 height 19
click at [324, 437] on input "New" at bounding box center [329, 434] width 10 height 10
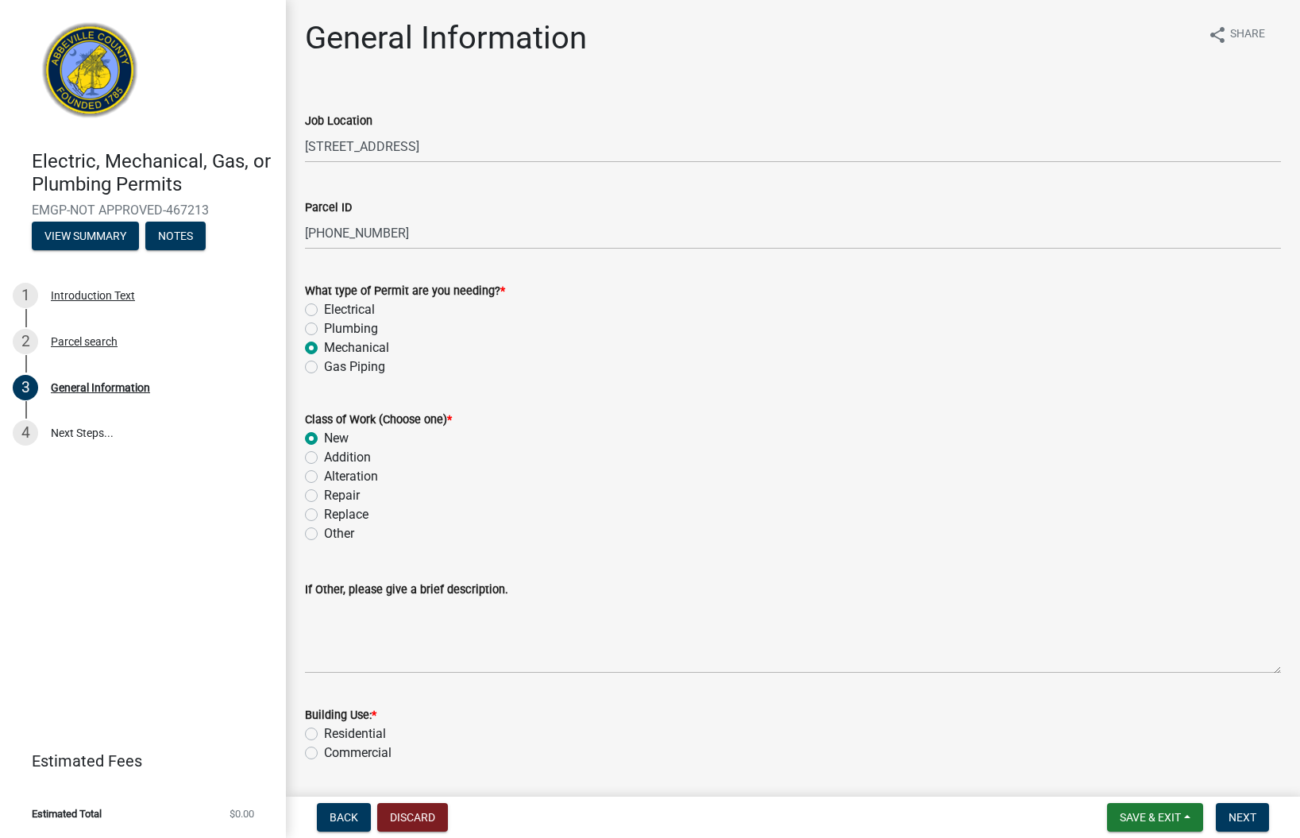
radio input "true"
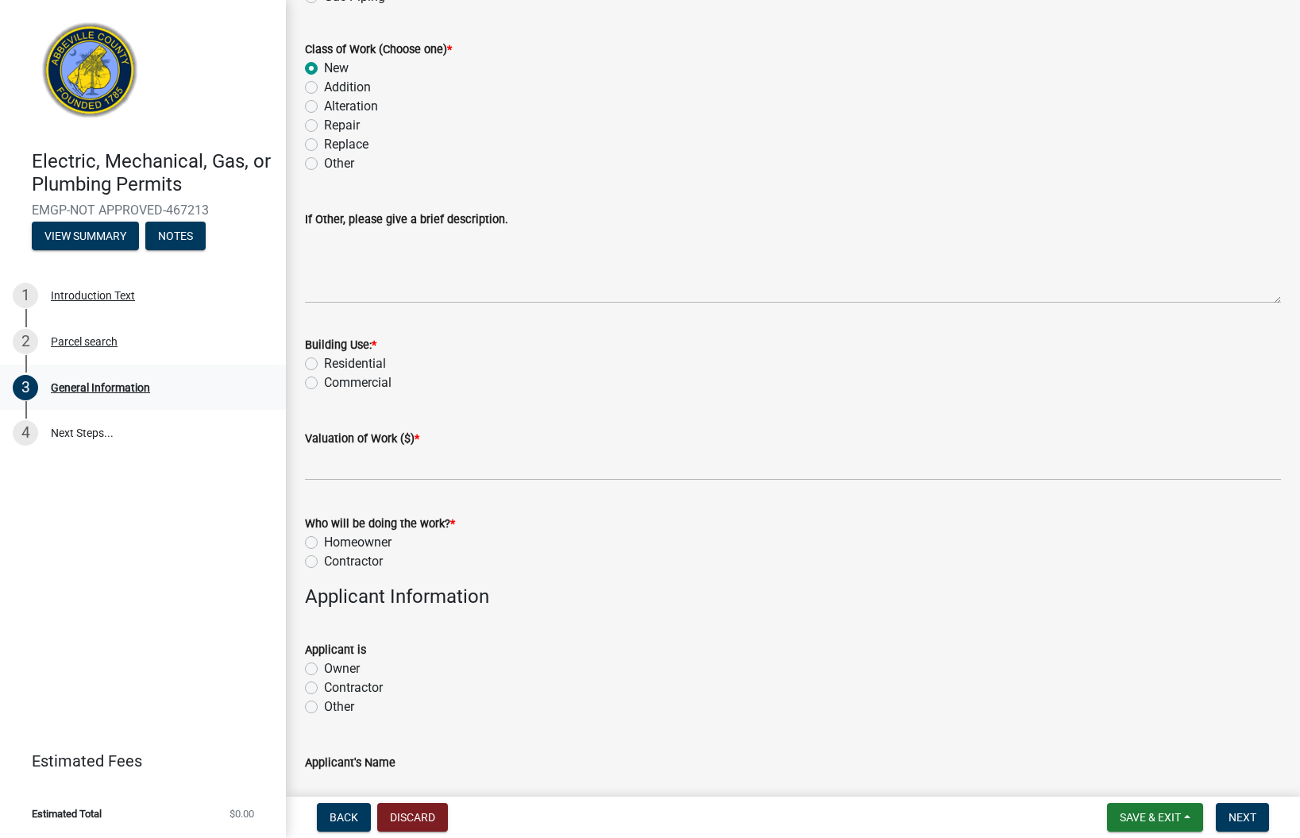
scroll to position [387, 0]
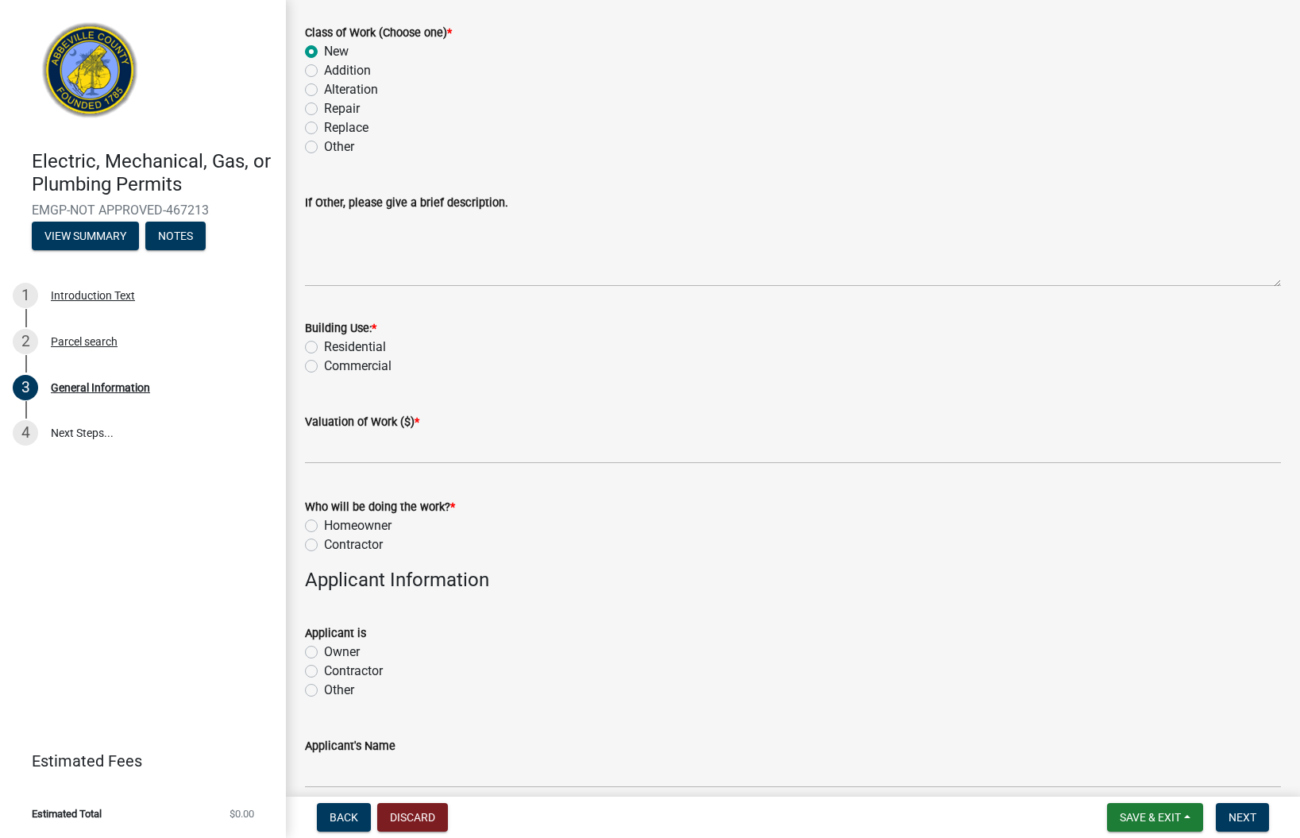
click at [324, 348] on label "Residential" at bounding box center [355, 346] width 62 height 19
click at [324, 348] on input "Residential" at bounding box center [329, 342] width 10 height 10
radio input "true"
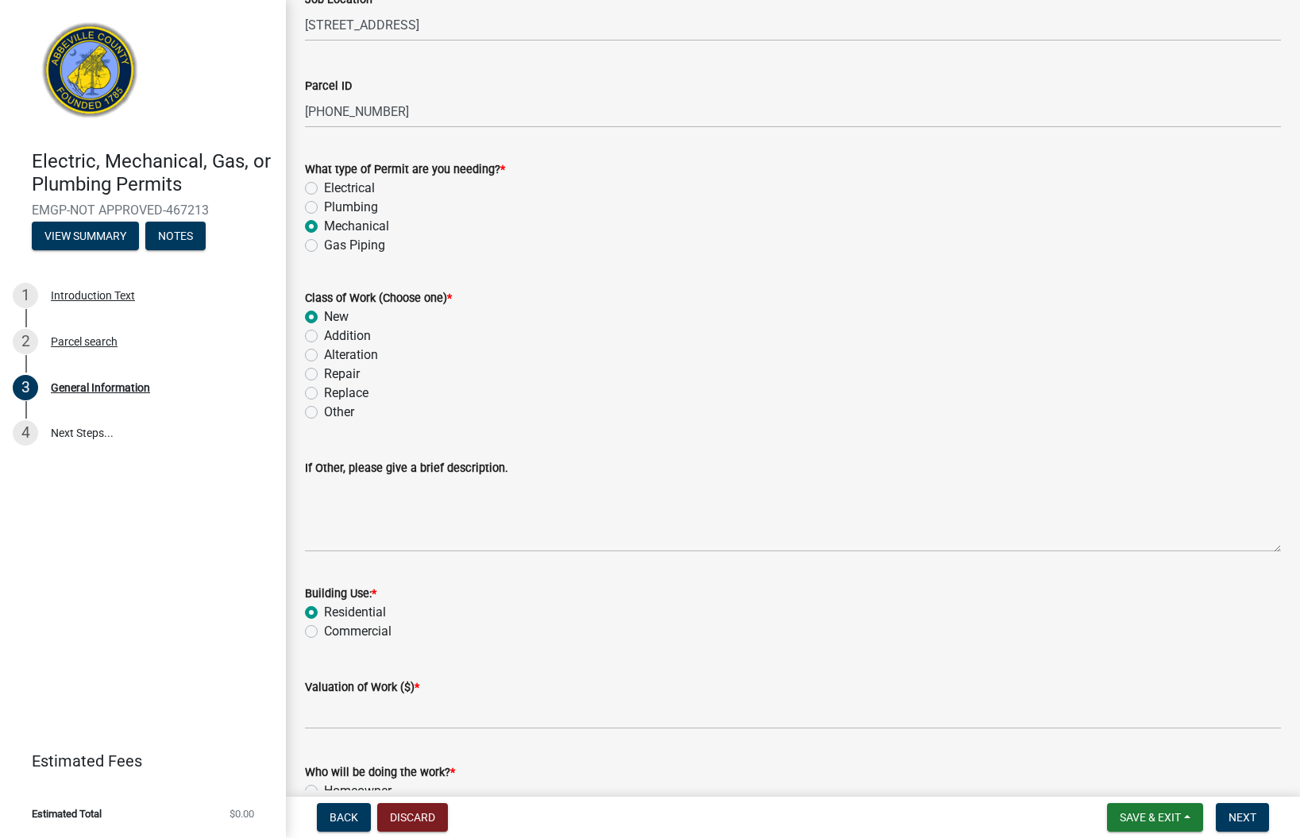
scroll to position [0, 0]
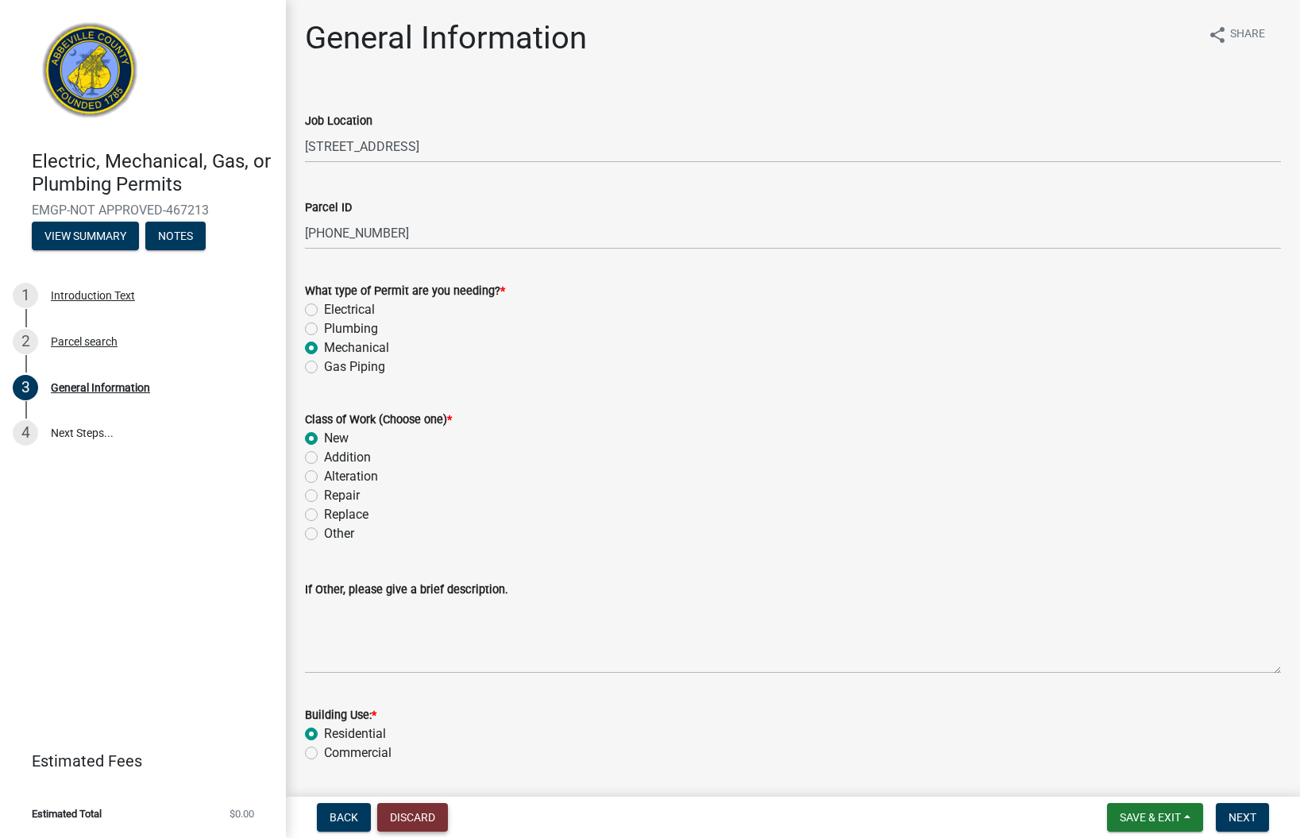
click at [405, 819] on button "Discard" at bounding box center [412, 817] width 71 height 29
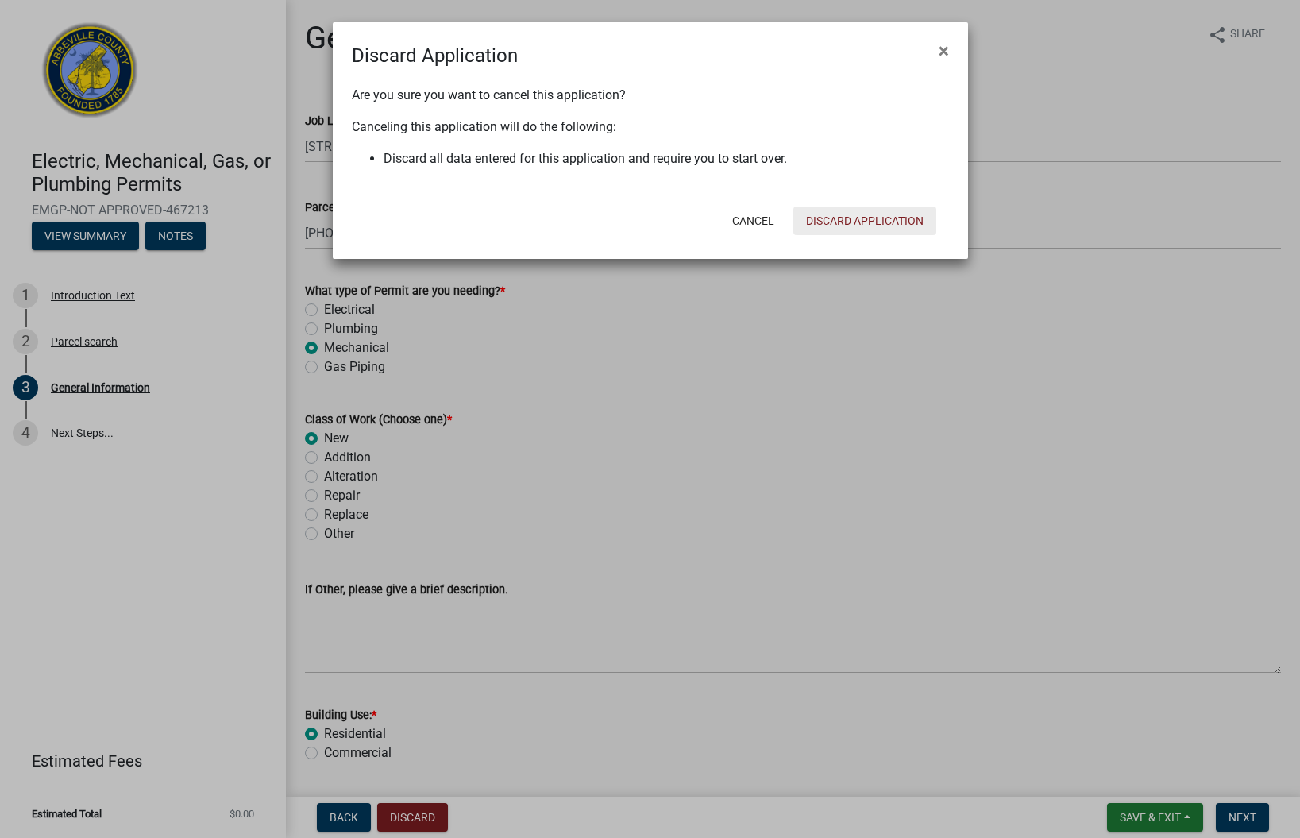
click at [882, 221] on button "Discard Application" at bounding box center [864, 220] width 143 height 29
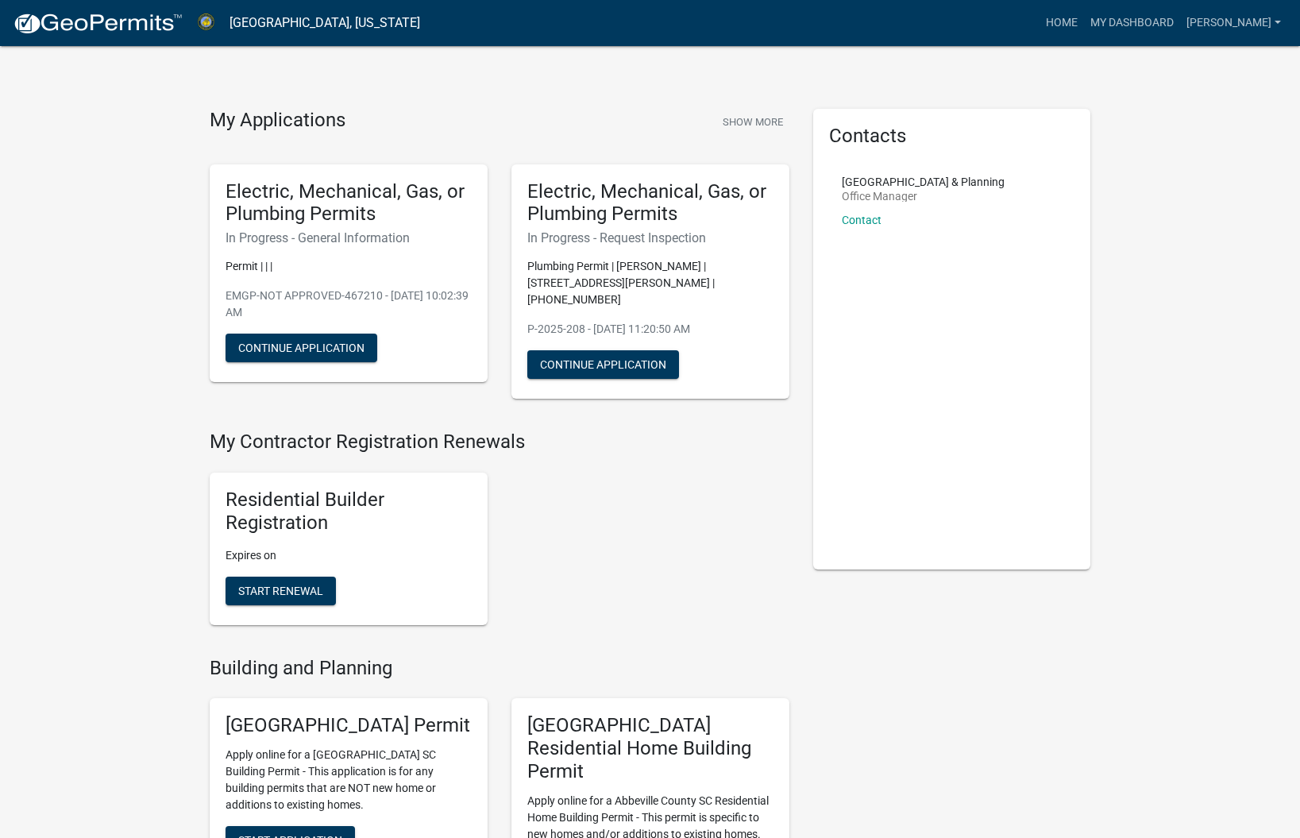
scroll to position [6, 0]
click at [321, 344] on button "Continue Application" at bounding box center [301, 347] width 152 height 29
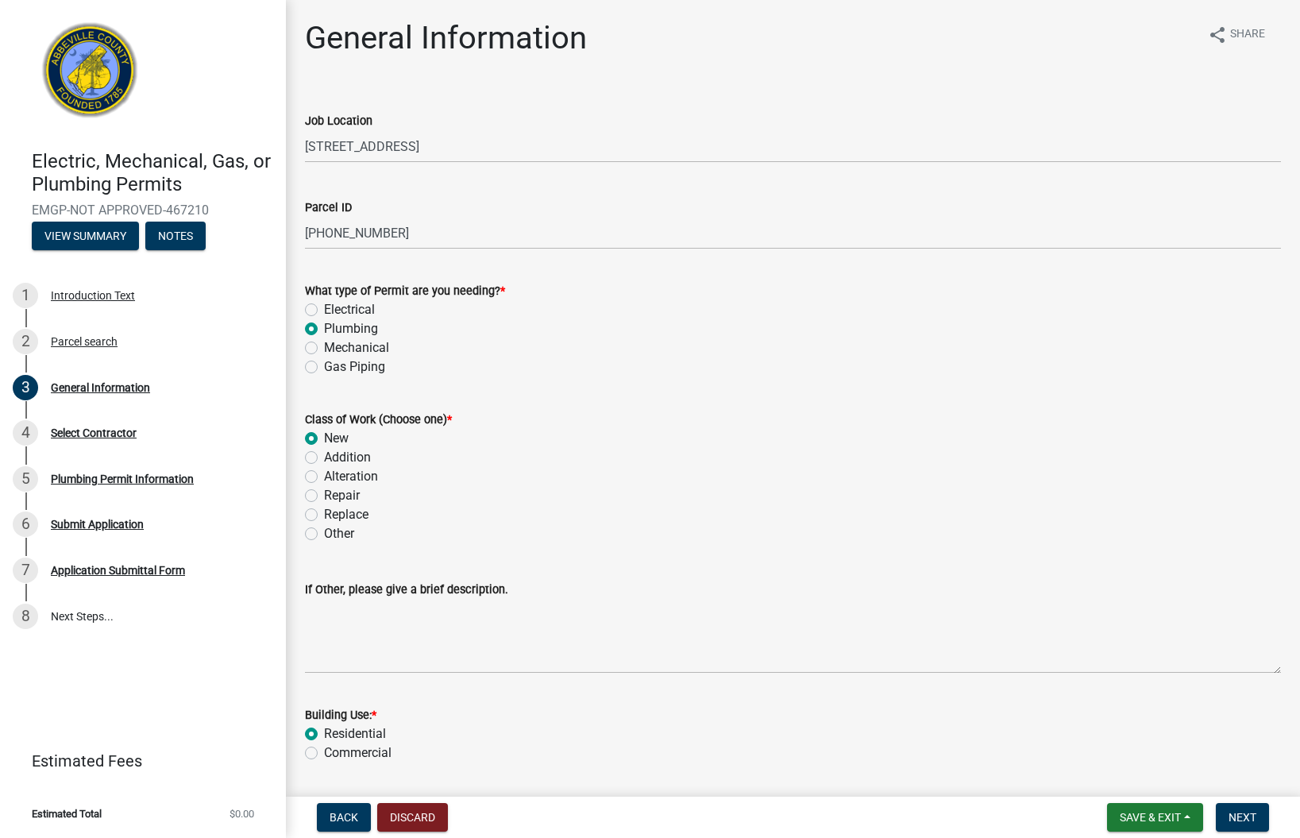
click at [324, 348] on label "Mechanical" at bounding box center [356, 347] width 65 height 19
click at [324, 348] on input "Mechanical" at bounding box center [329, 343] width 10 height 10
radio input "true"
click at [418, 817] on button "Discard" at bounding box center [412, 817] width 71 height 29
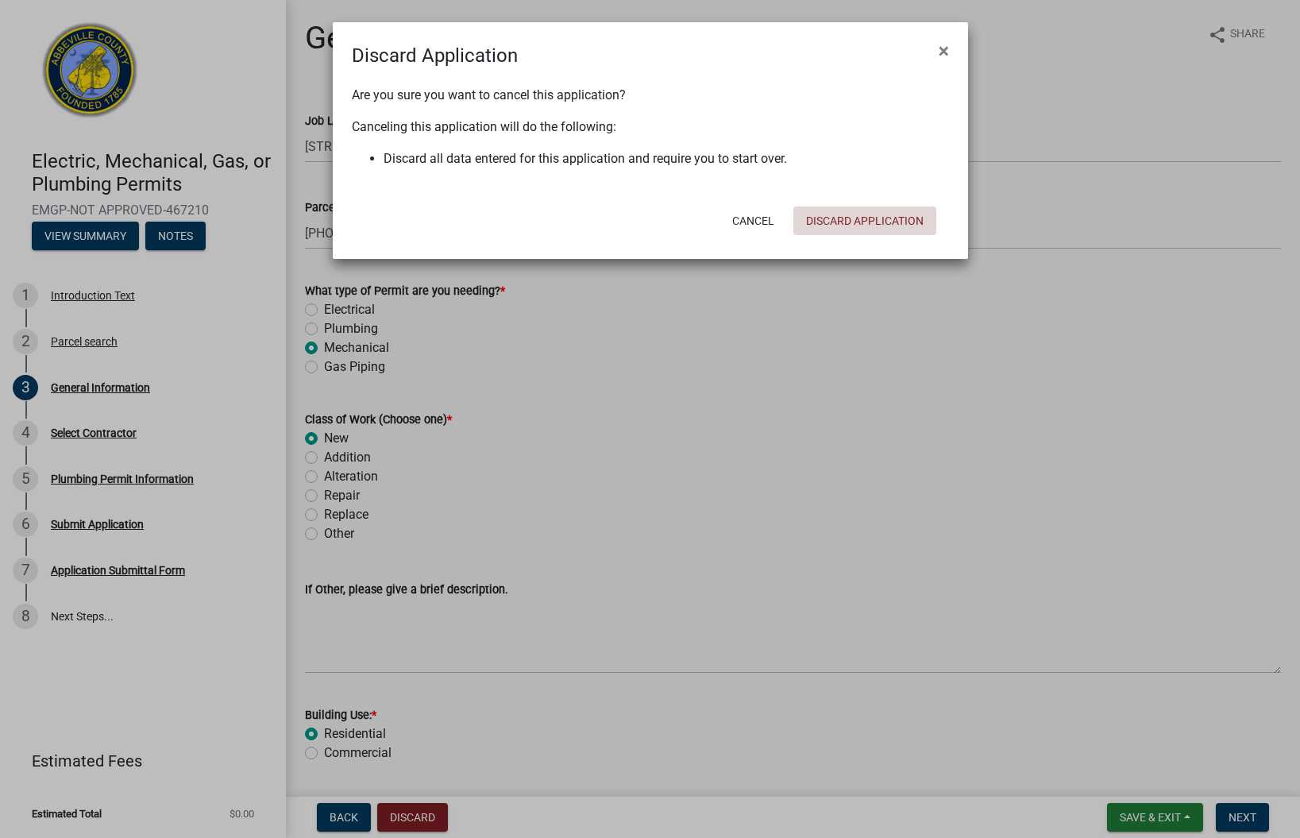
click at [830, 216] on button "Discard Application" at bounding box center [864, 220] width 143 height 29
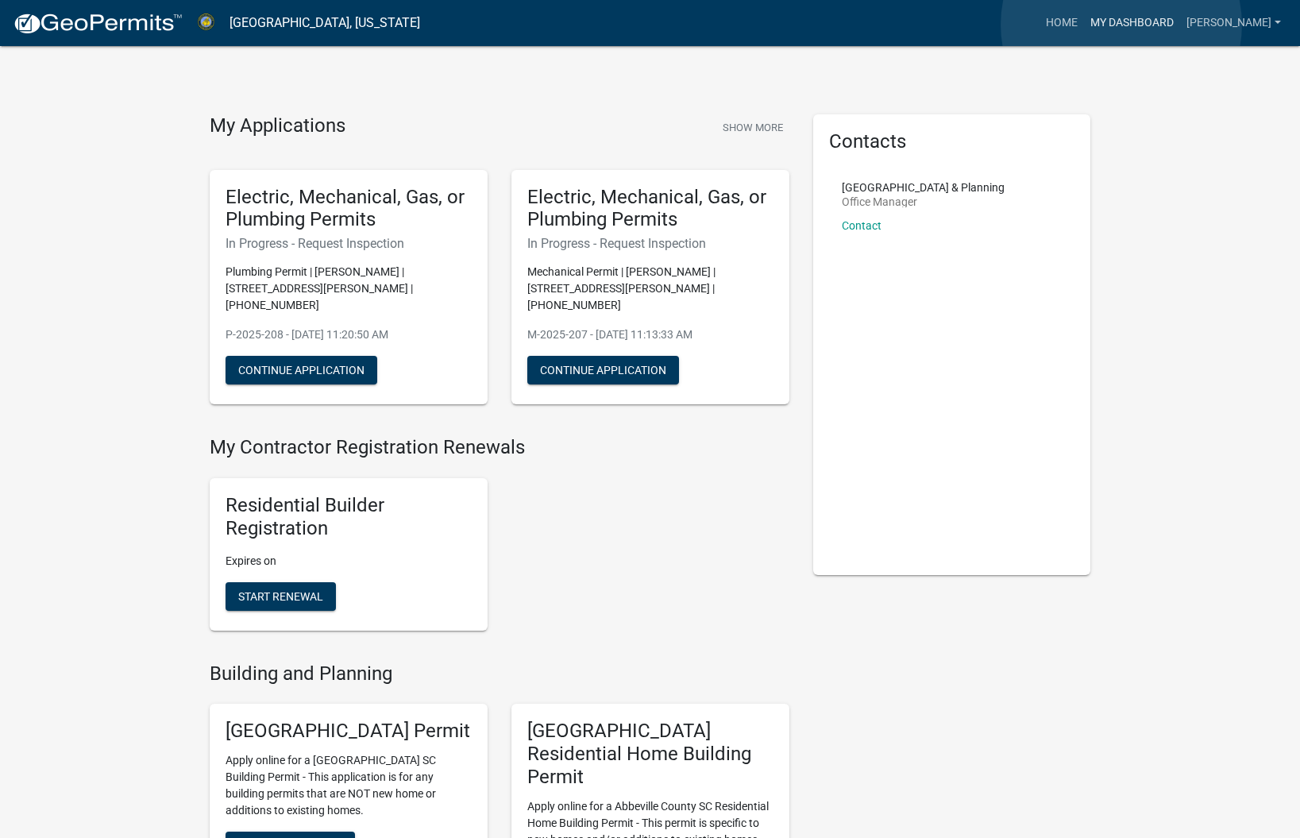
click at [1121, 25] on link "My Dashboard" at bounding box center [1132, 23] width 96 height 30
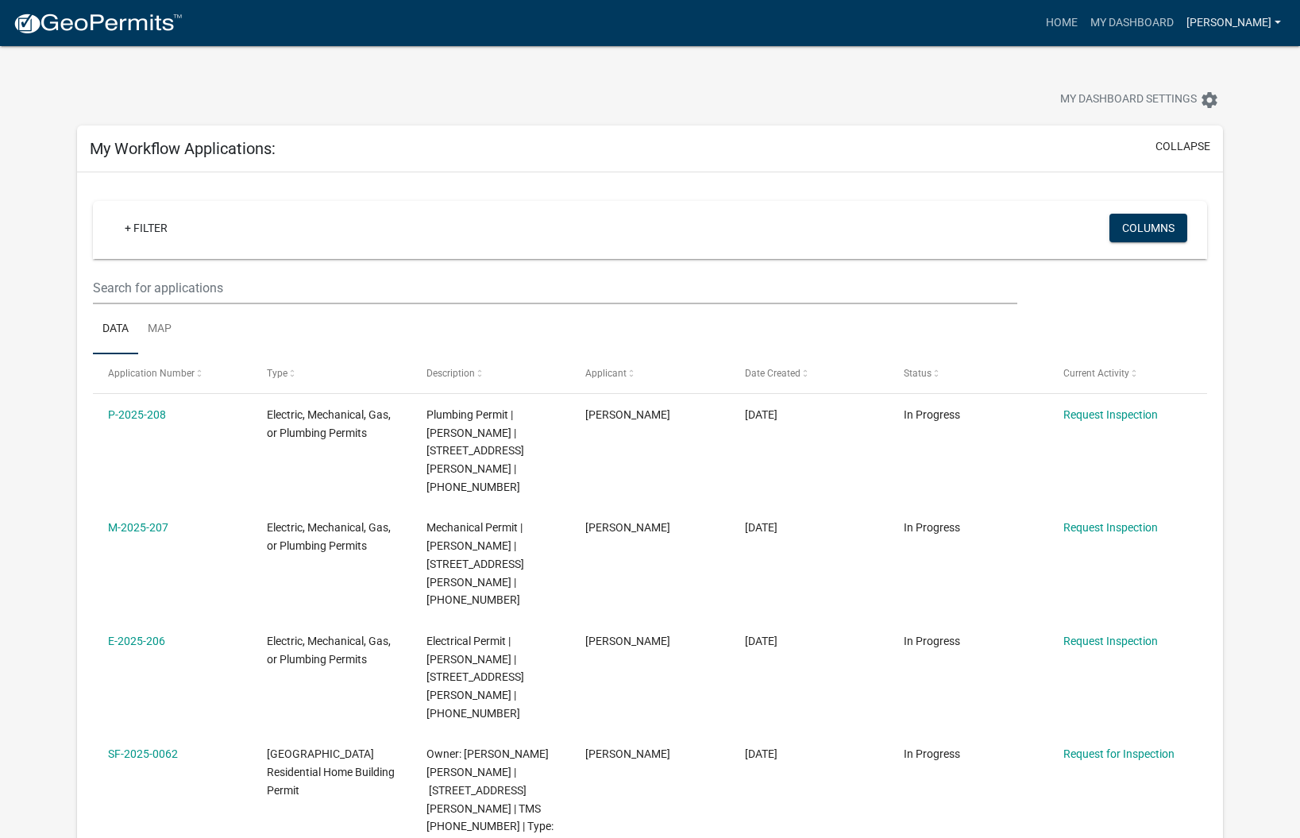
click at [1240, 21] on link "[PERSON_NAME]" at bounding box center [1233, 23] width 107 height 30
click at [1200, 152] on link "Logout" at bounding box center [1219, 155] width 136 height 38
